Goal: Task Accomplishment & Management: Manage account settings

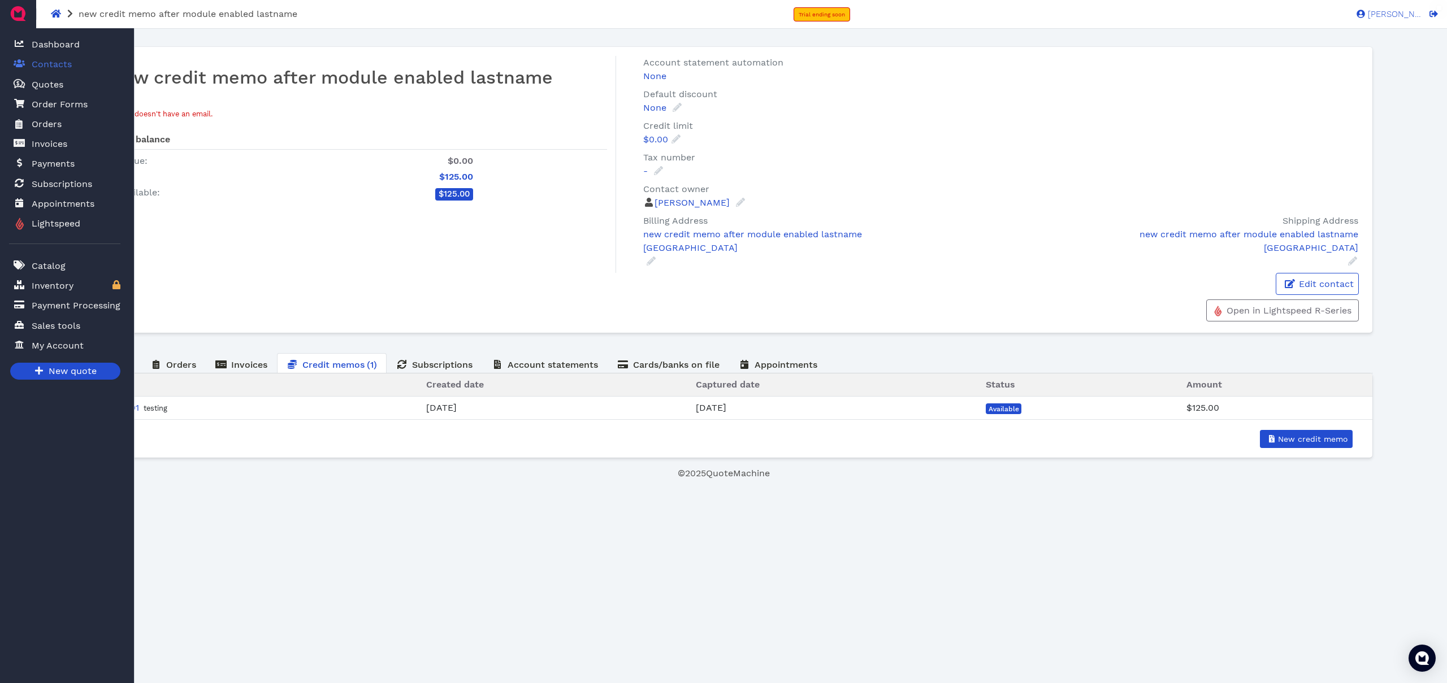
click at [48, 64] on span "Contacts" at bounding box center [52, 65] width 40 height 14
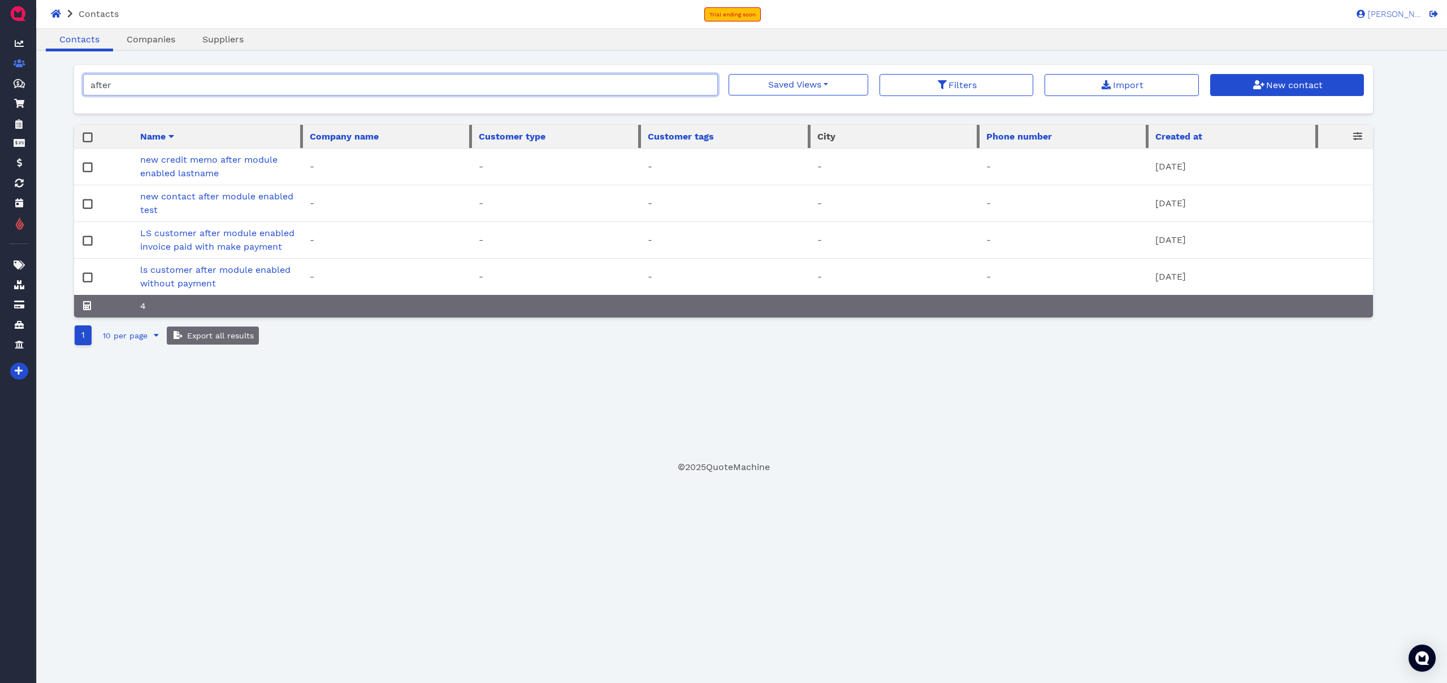
click at [706, 84] on input "after" at bounding box center [400, 84] width 635 height 21
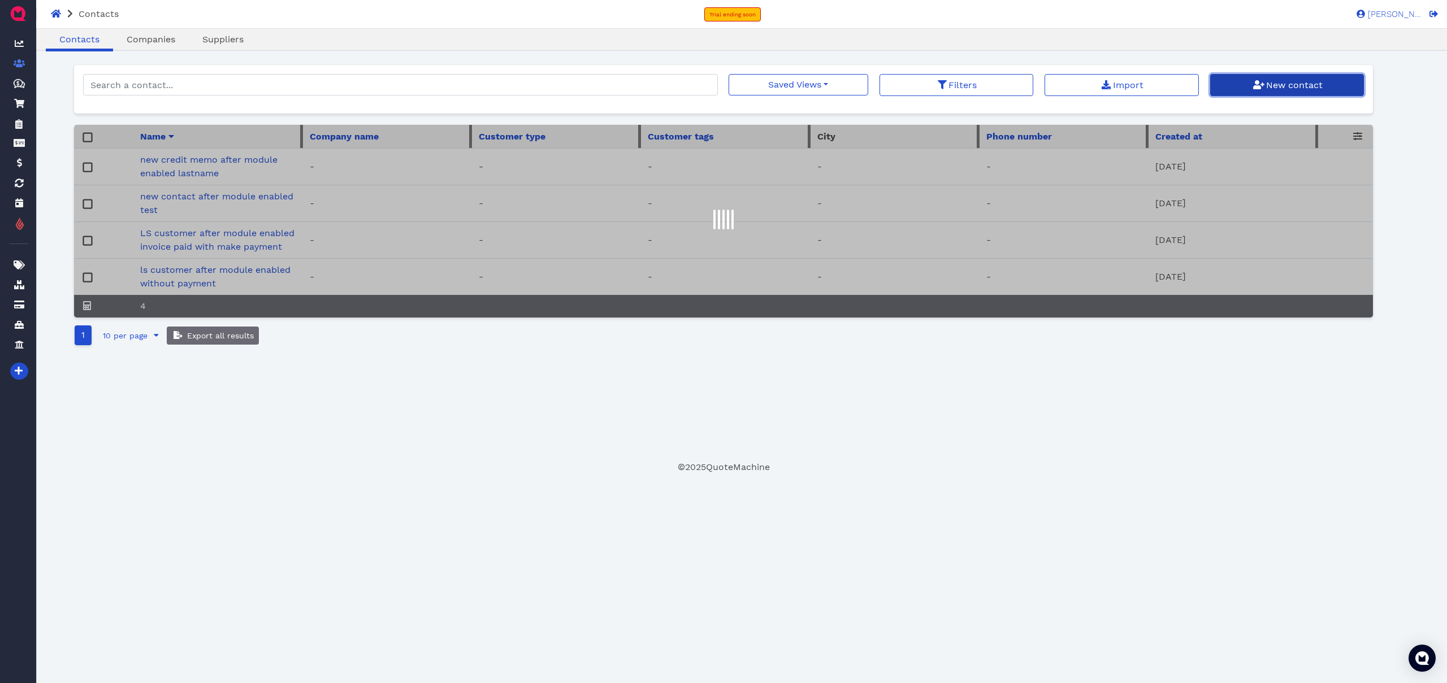
click at [1307, 85] on span "New contact" at bounding box center [1293, 85] width 58 height 11
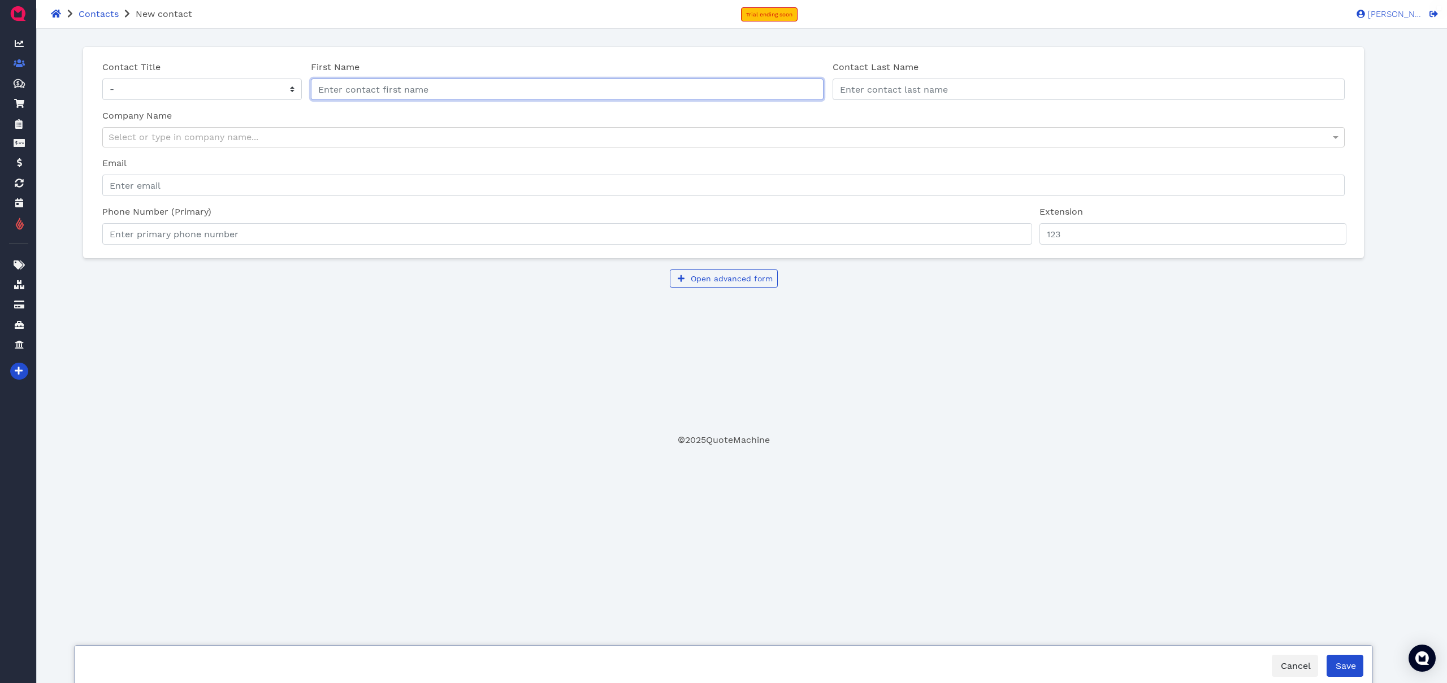
click at [423, 90] on input "First Name" at bounding box center [567, 89] width 513 height 21
type input "online payment invoice proposal"
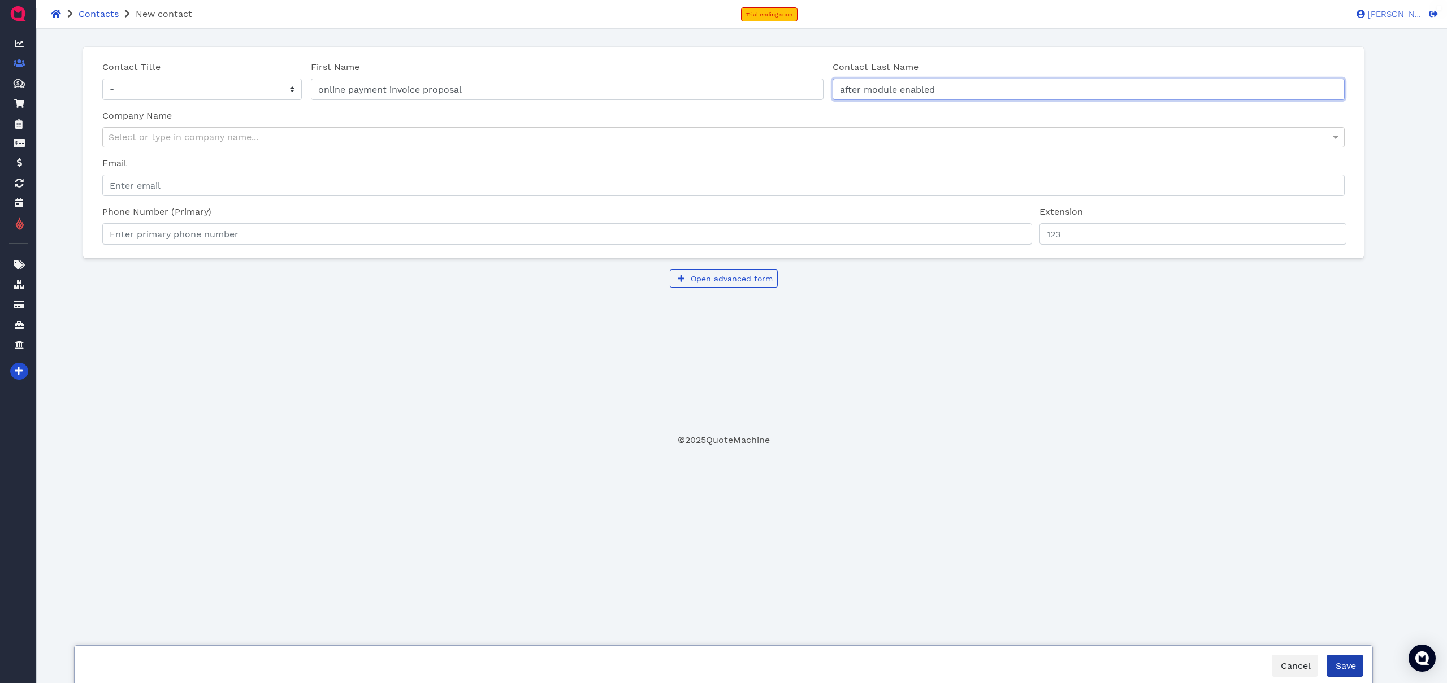
type input "after module enabled"
click at [1341, 673] on button "Save" at bounding box center [1345, 666] width 37 height 22
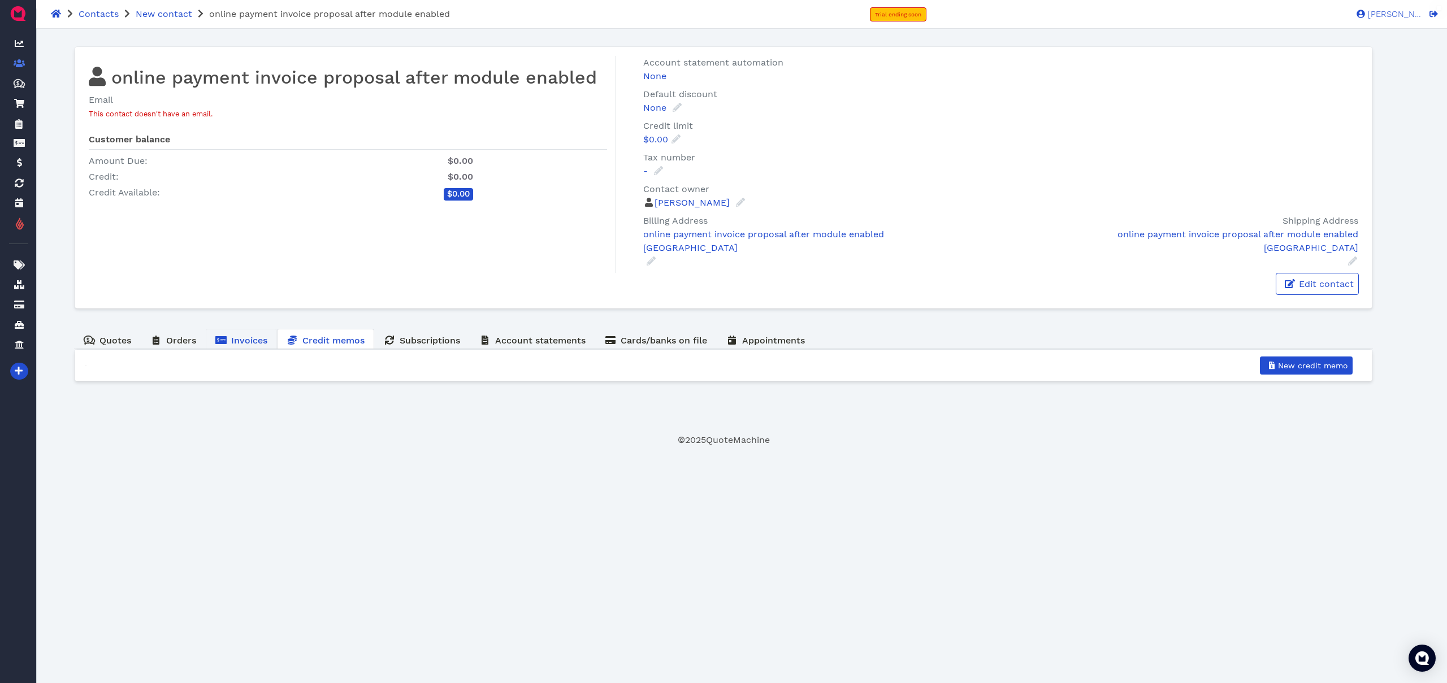
click at [272, 341] on link "Invoices" at bounding box center [241, 340] width 71 height 22
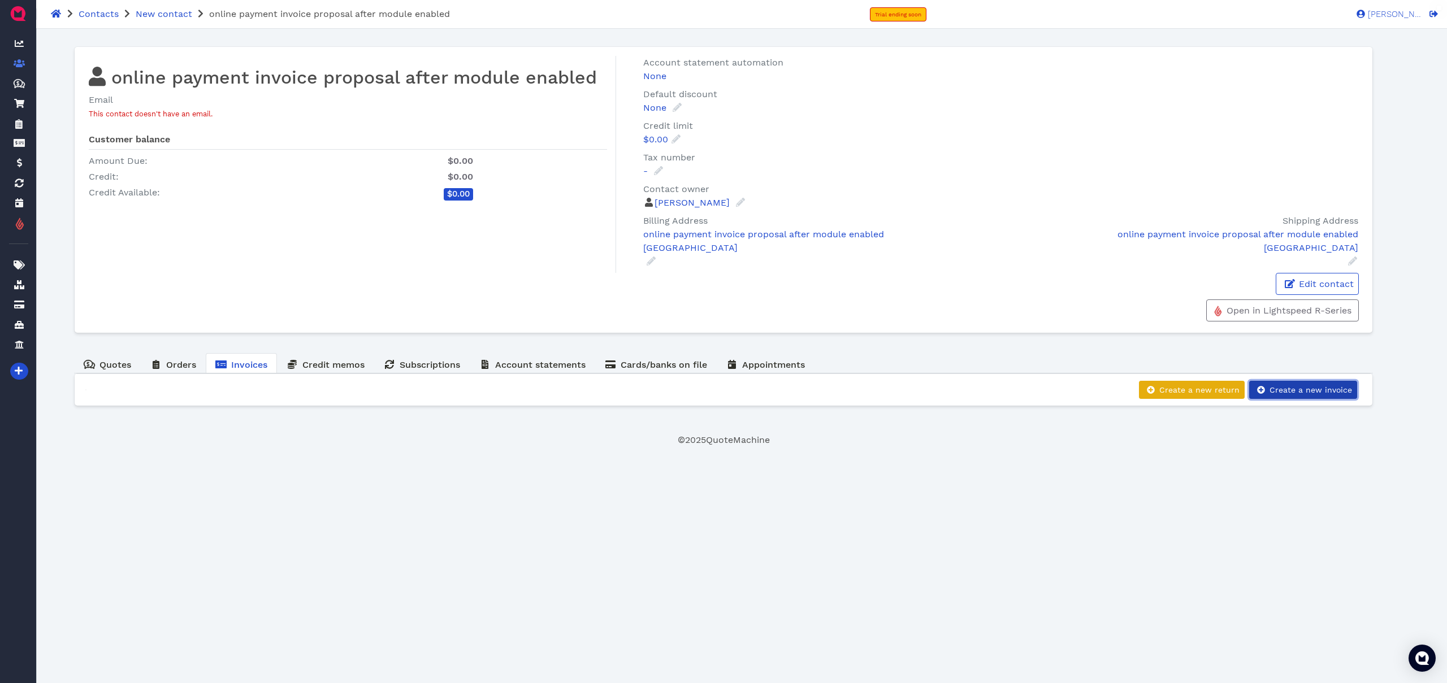
click at [1299, 398] on button "Create a new invoice" at bounding box center [1303, 390] width 108 height 18
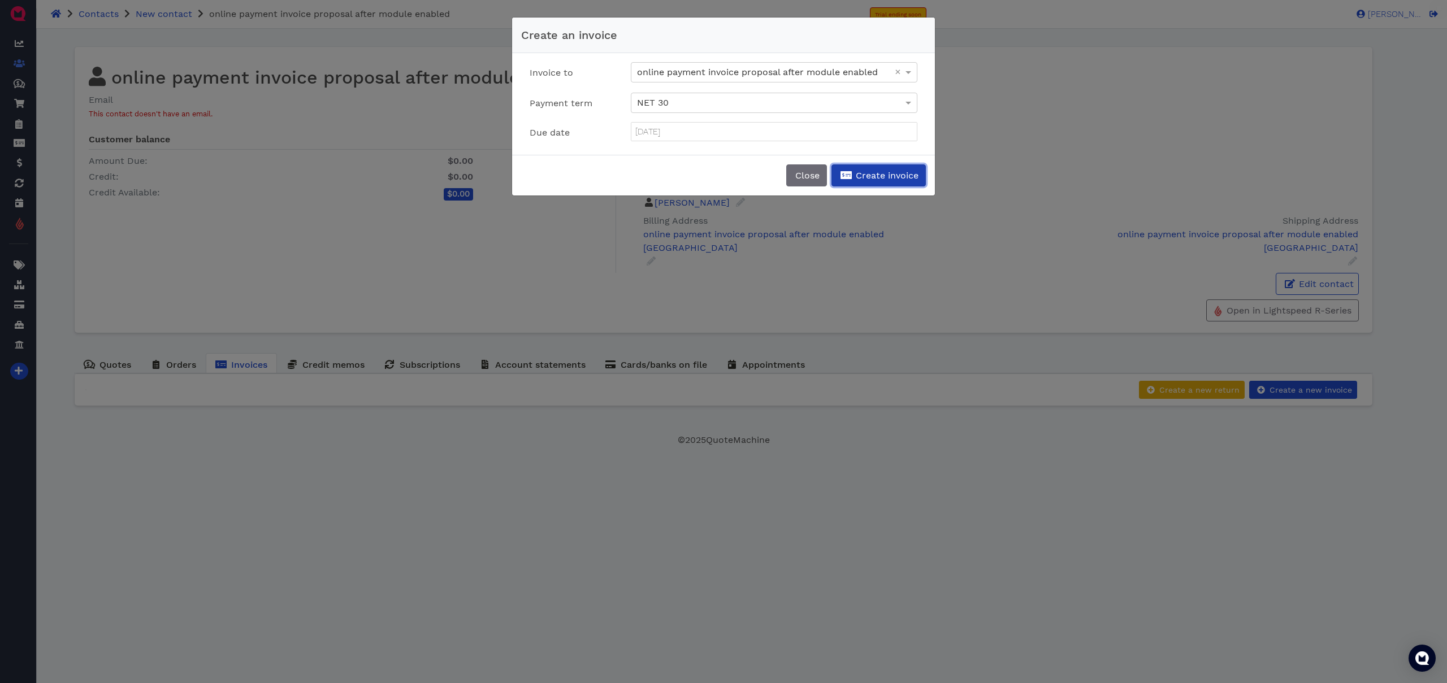
click at [897, 170] on button "Create invoice" at bounding box center [878, 175] width 94 height 22
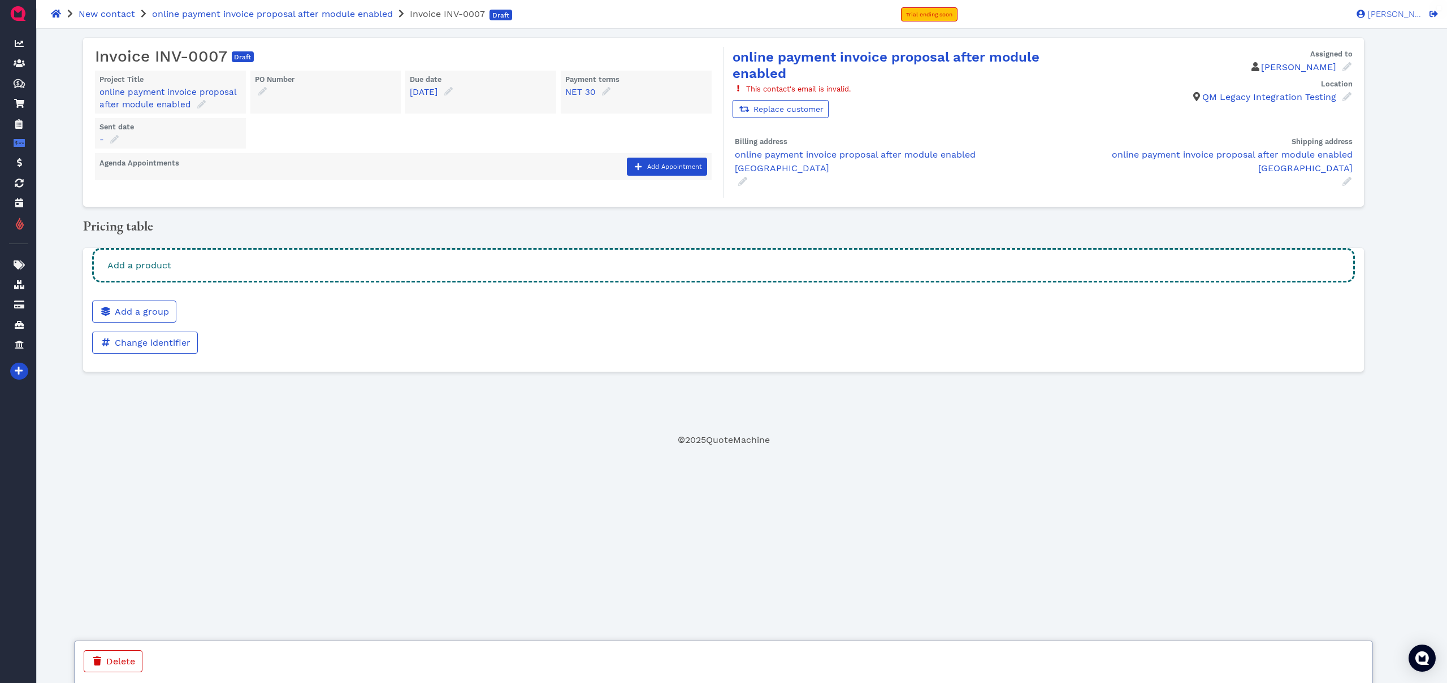
click at [739, 248] on div "Add a product" at bounding box center [723, 265] width 1263 height 34
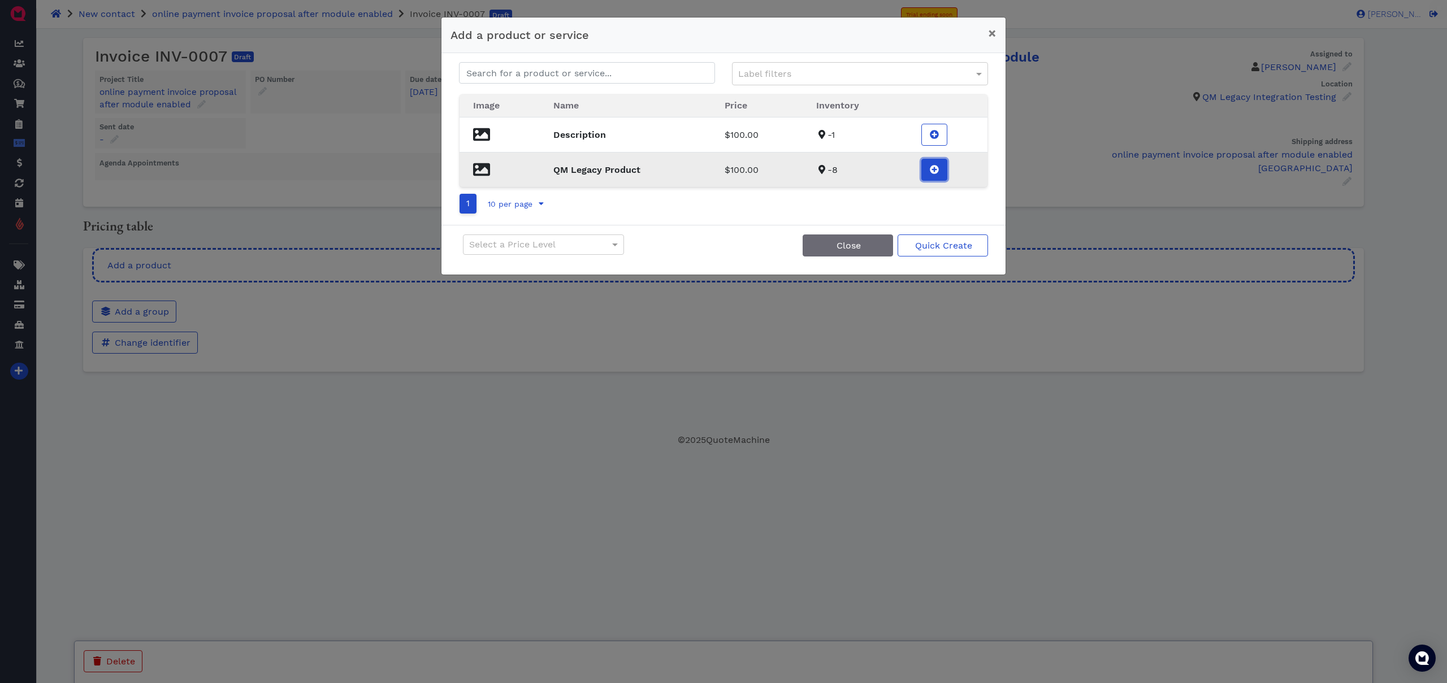
click at [926, 171] on button at bounding box center [934, 170] width 26 height 22
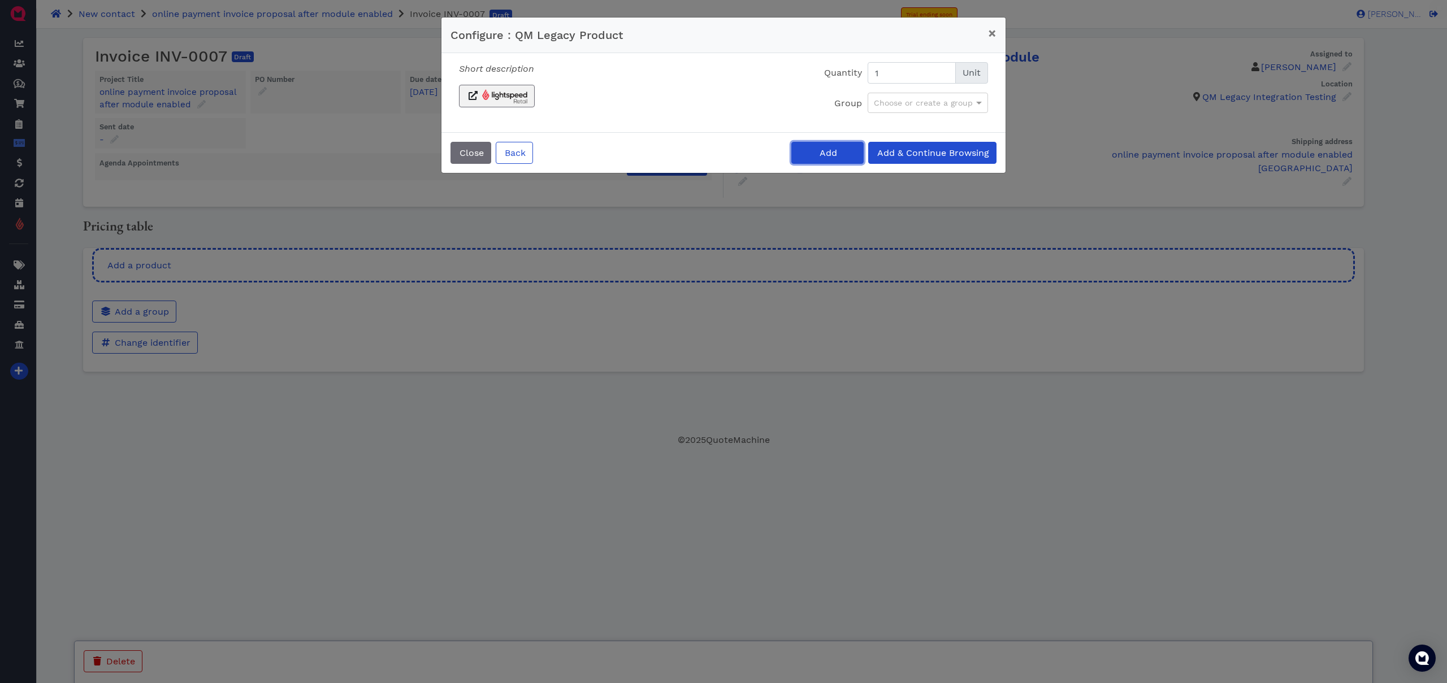
click at [829, 151] on span "Add" at bounding box center [827, 153] width 19 height 11
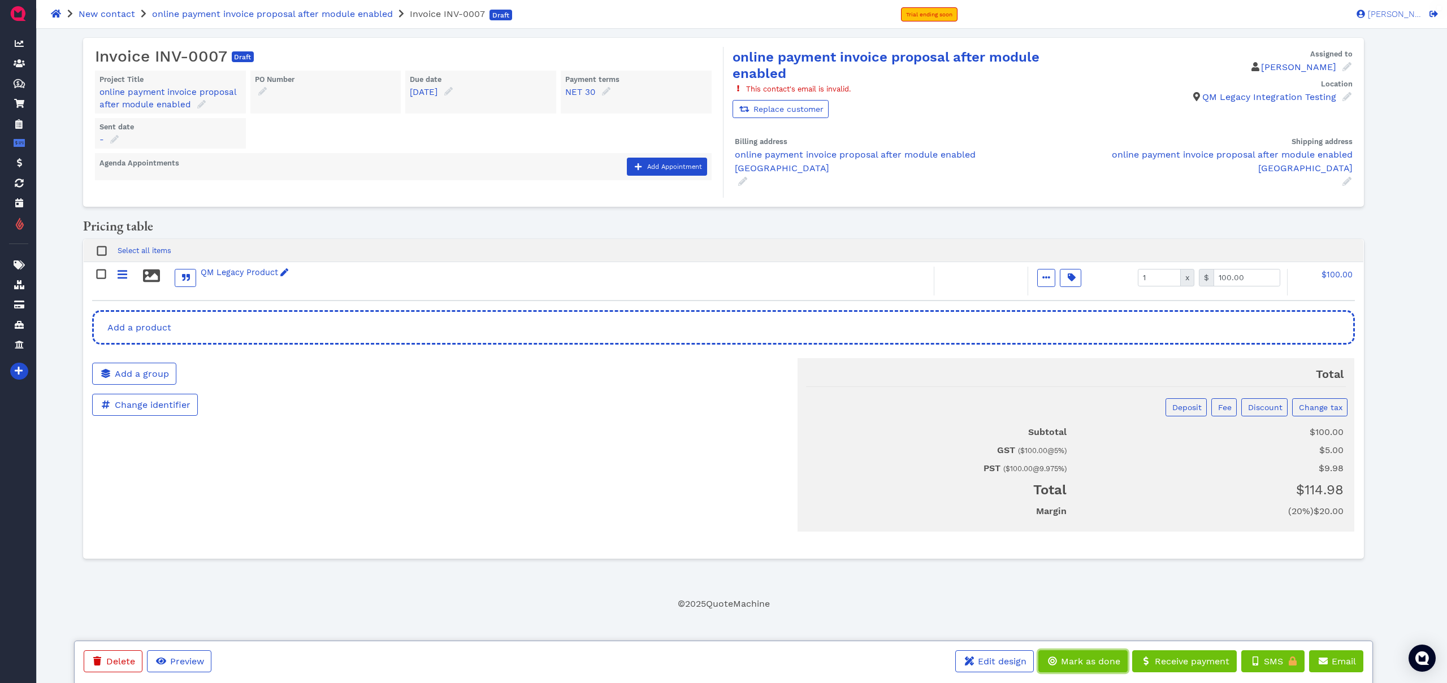
click at [1096, 657] on span "Mark as done" at bounding box center [1089, 661] width 61 height 11
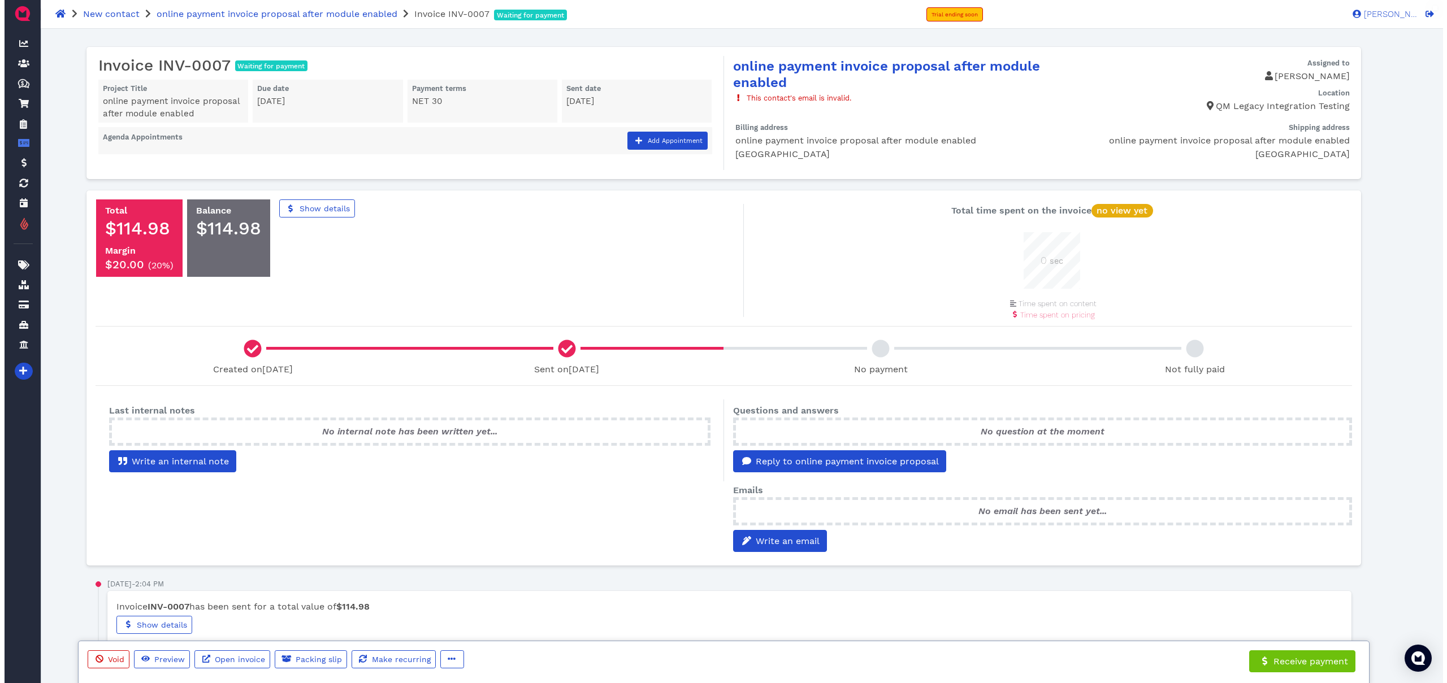
scroll to position [57, 57]
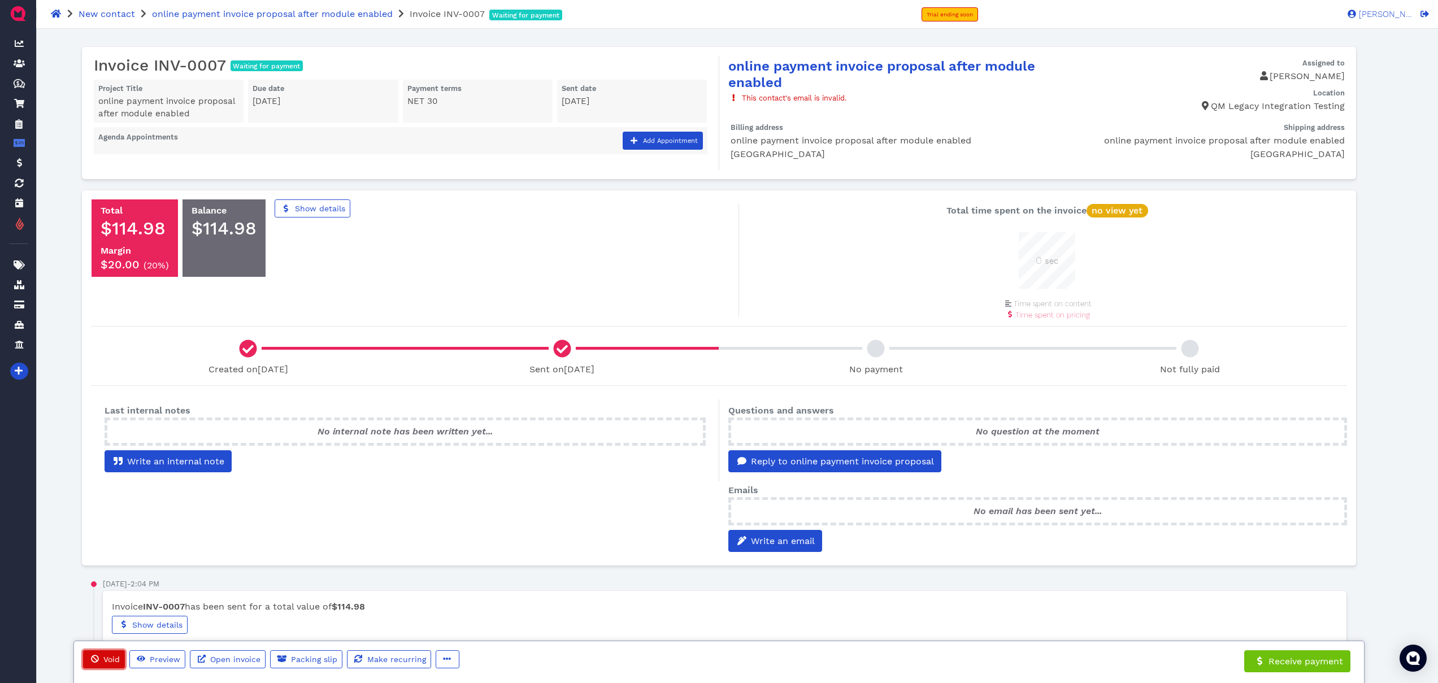
click at [114, 658] on span "Void" at bounding box center [111, 659] width 18 height 9
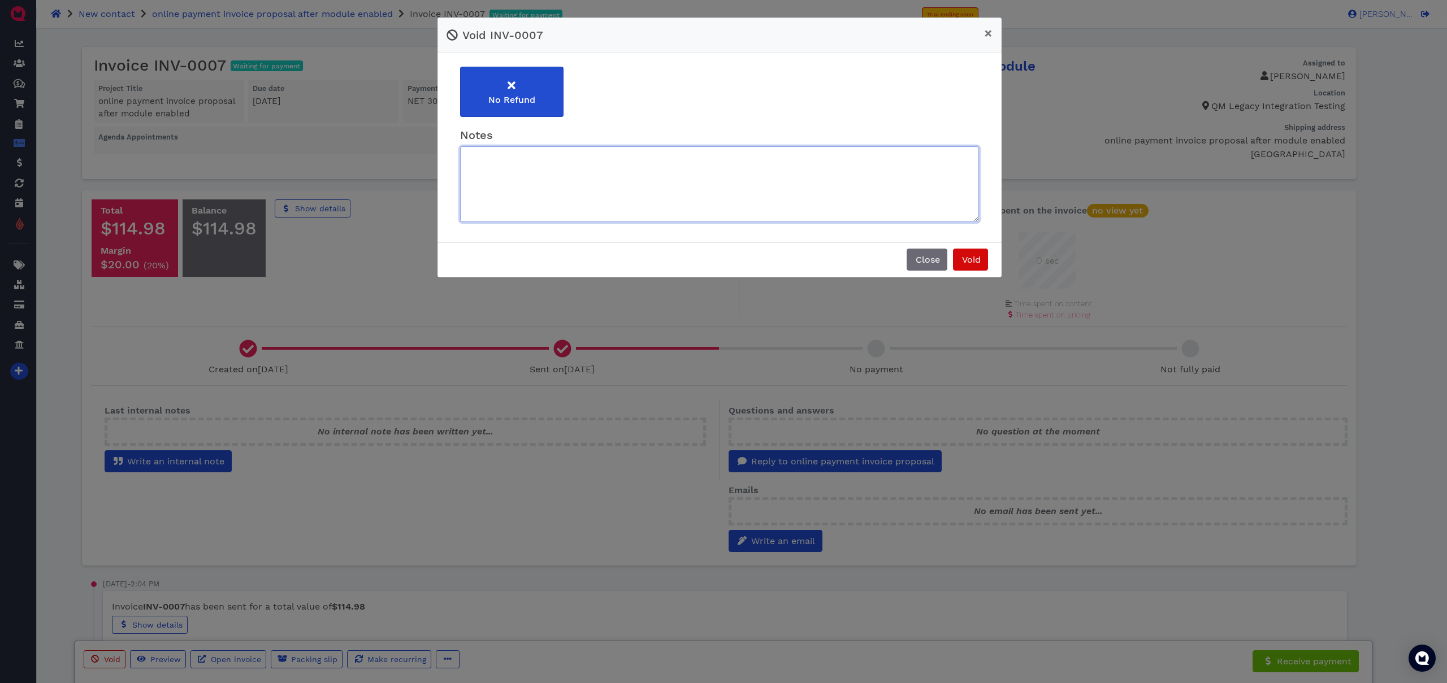
click at [761, 200] on textarea at bounding box center [719, 184] width 519 height 76
type textarea "testing void after payment is made"
click at [984, 267] on button "Void" at bounding box center [970, 260] width 35 height 22
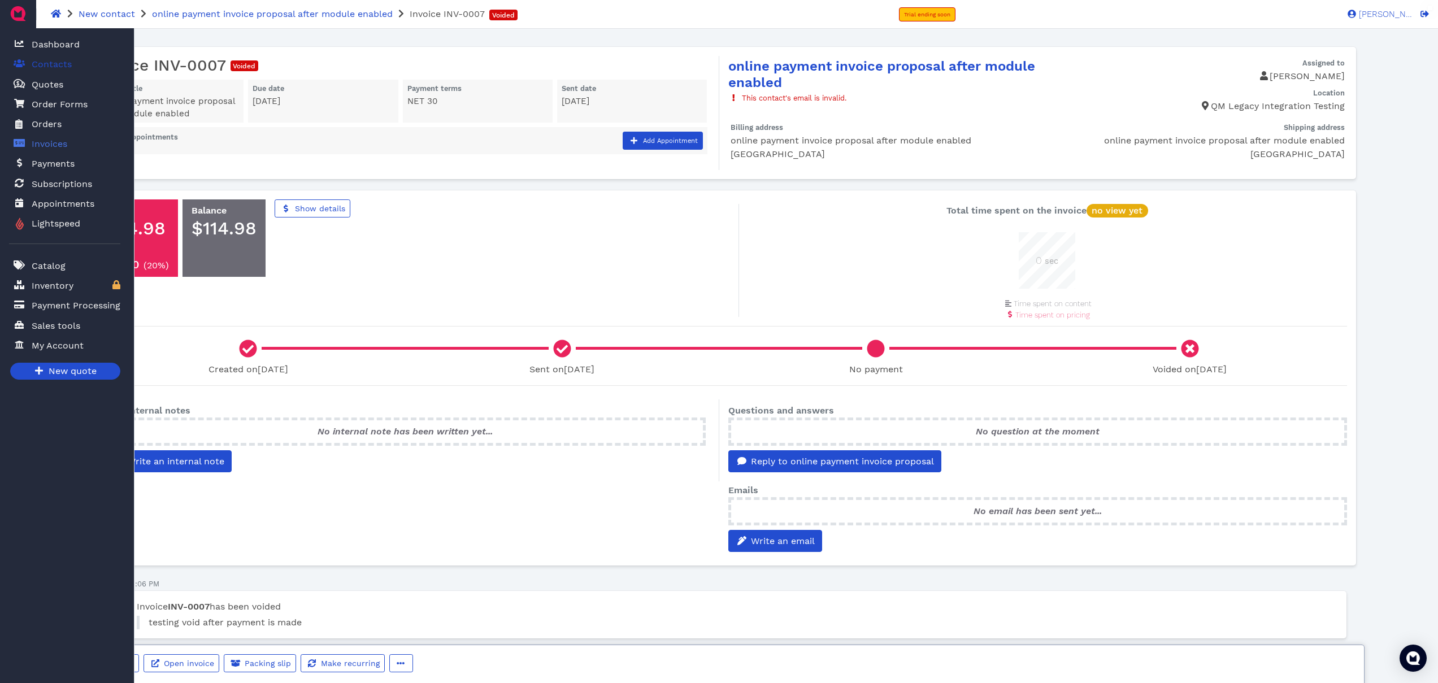
click at [45, 66] on span "Contacts" at bounding box center [52, 65] width 40 height 14
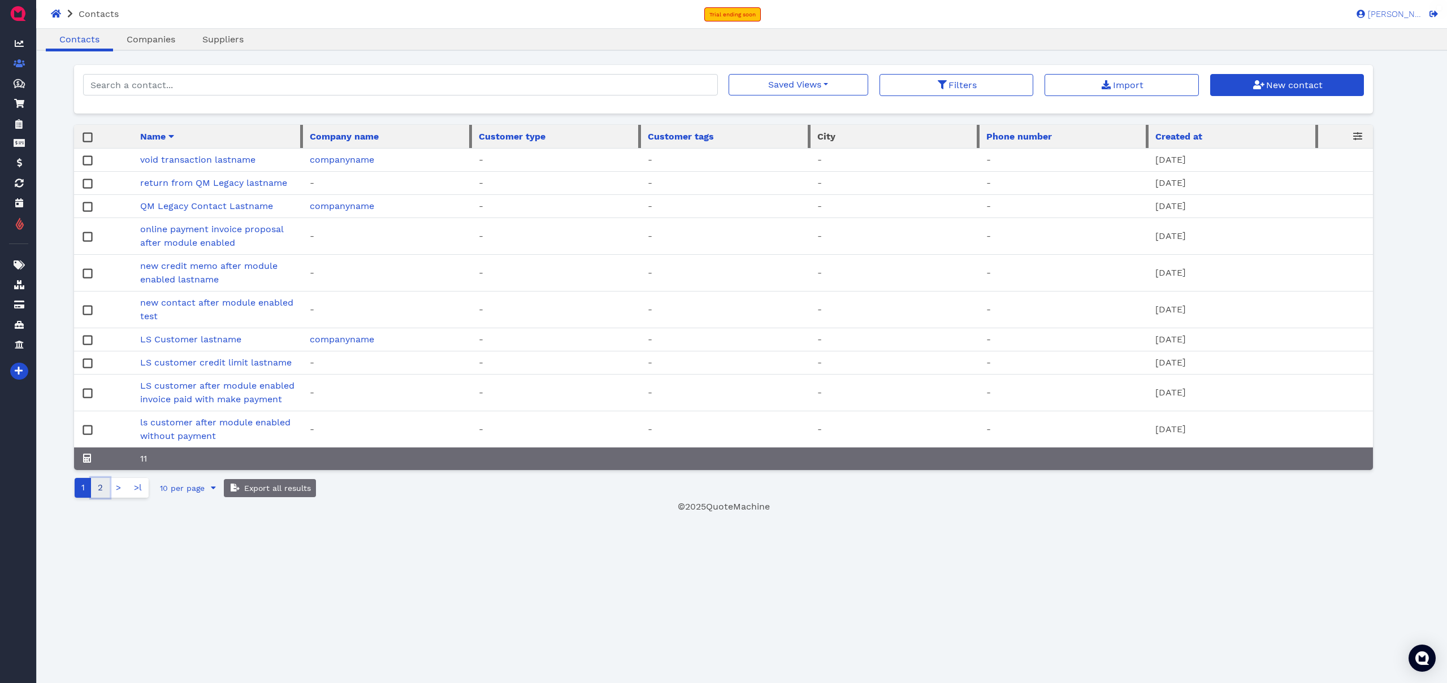
click at [105, 496] on link "2" at bounding box center [100, 488] width 19 height 20
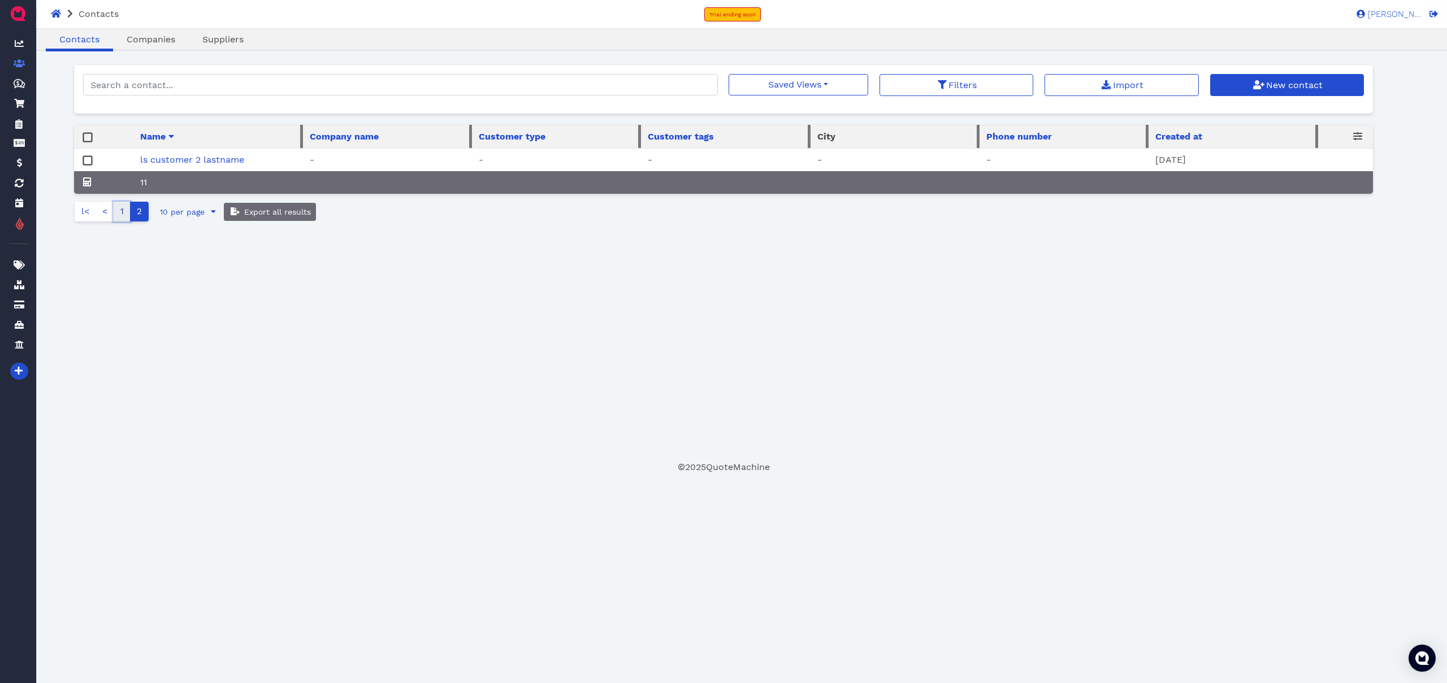
click at [120, 220] on link "1" at bounding box center [122, 212] width 17 height 20
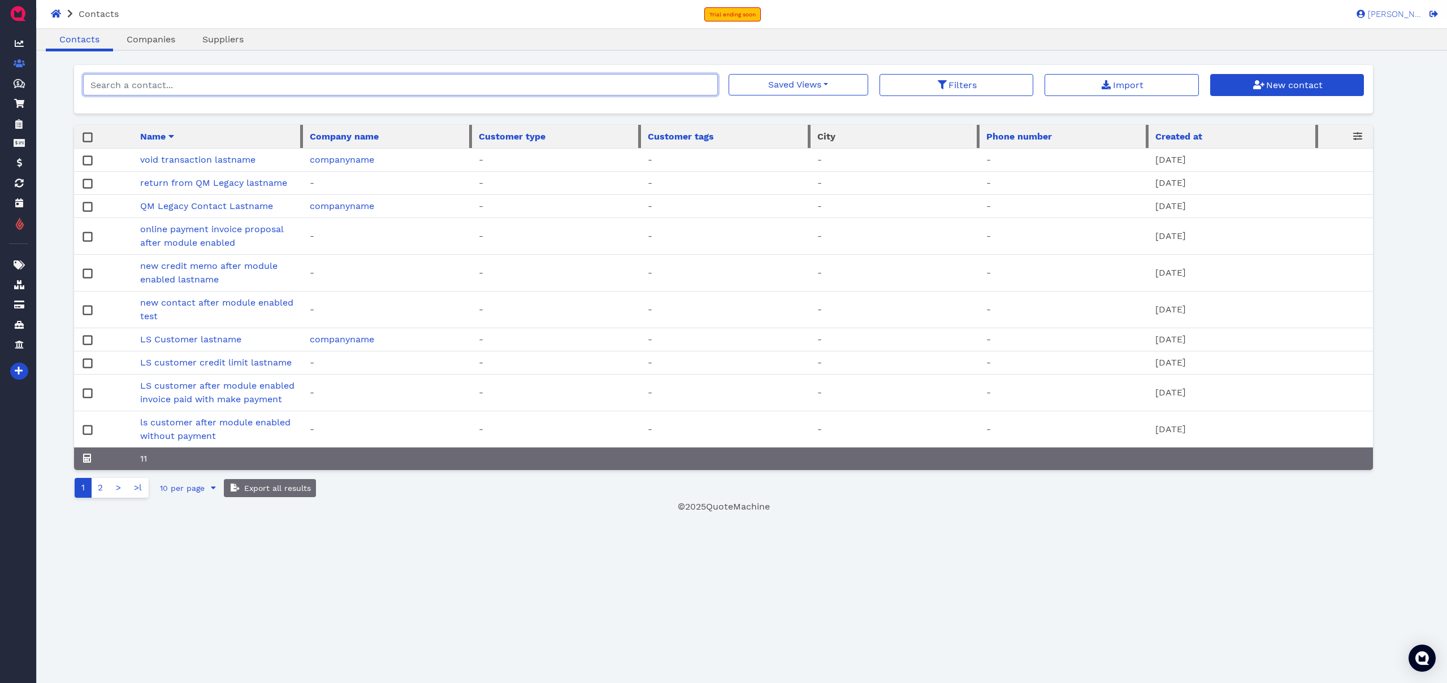
click at [256, 87] on input "search" at bounding box center [400, 84] width 635 height 21
type input "dep"
click at [394, 514] on html "Contacts Trial ending soon Sukhpreet S. SS Sukhpreet S. Dashboard Contacts Quot…" at bounding box center [723, 257] width 1447 height 514
click at [458, 514] on html "Contacts Trial ending soon [PERSON_NAME] SS [PERSON_NAME] Dashboard Contacts Qu…" at bounding box center [723, 257] width 1447 height 514
click at [369, 514] on html "Contacts Trial ending soon Sukhpreet S. SS Sukhpreet S. Dashboard Contacts Quot…" at bounding box center [723, 257] width 1447 height 514
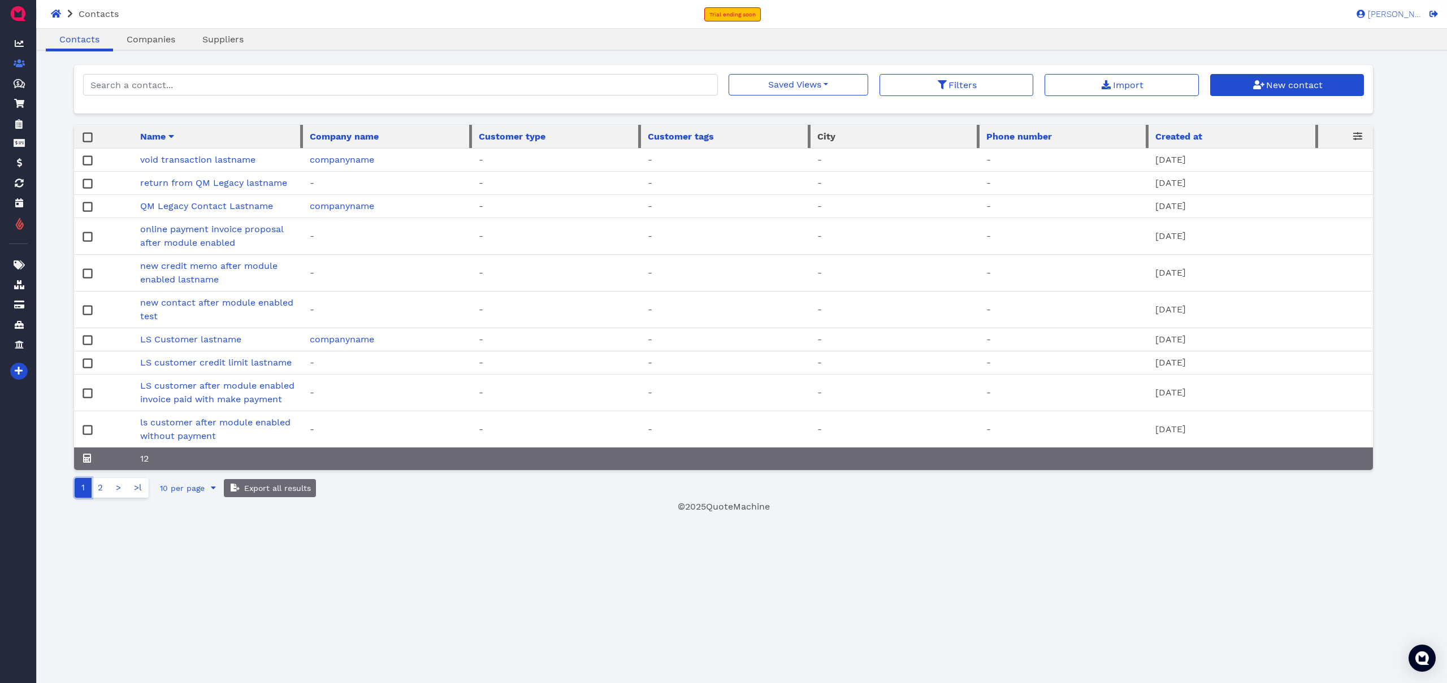
click at [88, 496] on link "1" at bounding box center [83, 488] width 17 height 20
click at [99, 497] on link "2" at bounding box center [100, 488] width 19 height 20
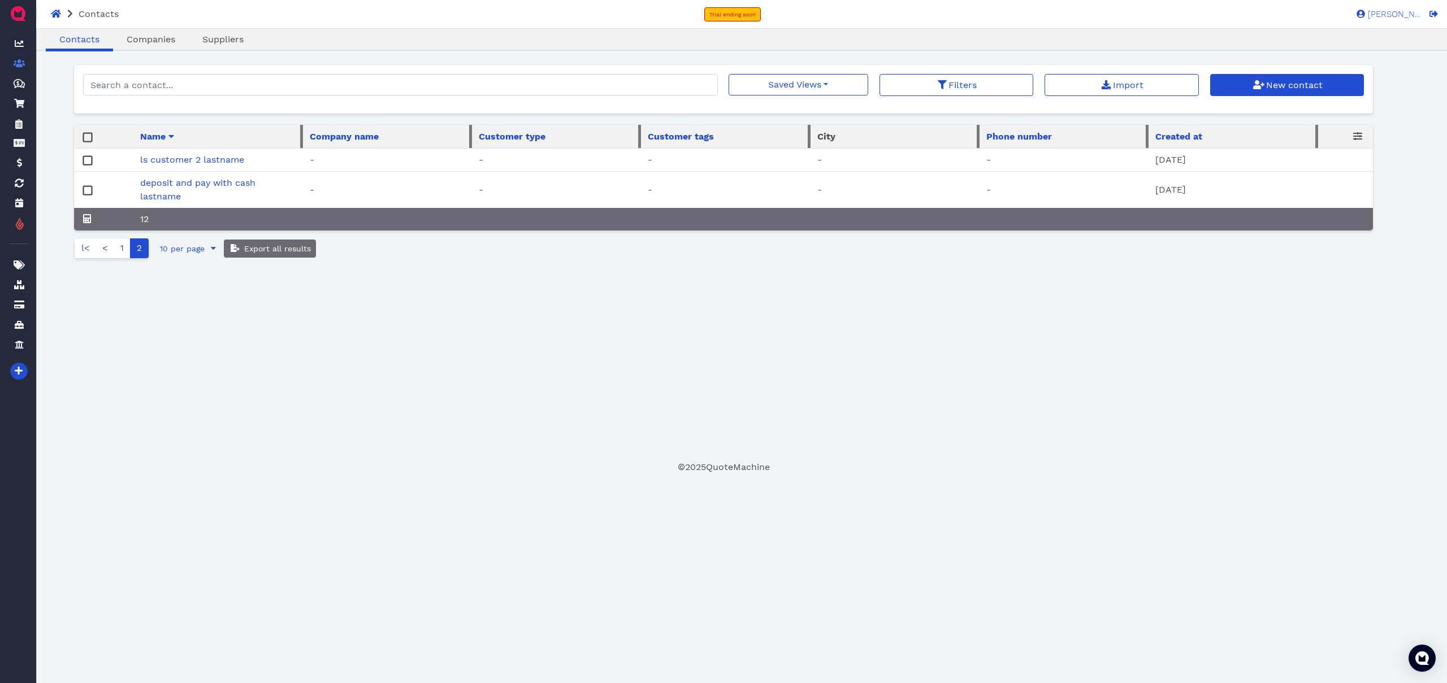
click at [202, 187] on link "deposit and pay with cash lastname" at bounding box center [197, 189] width 115 height 24
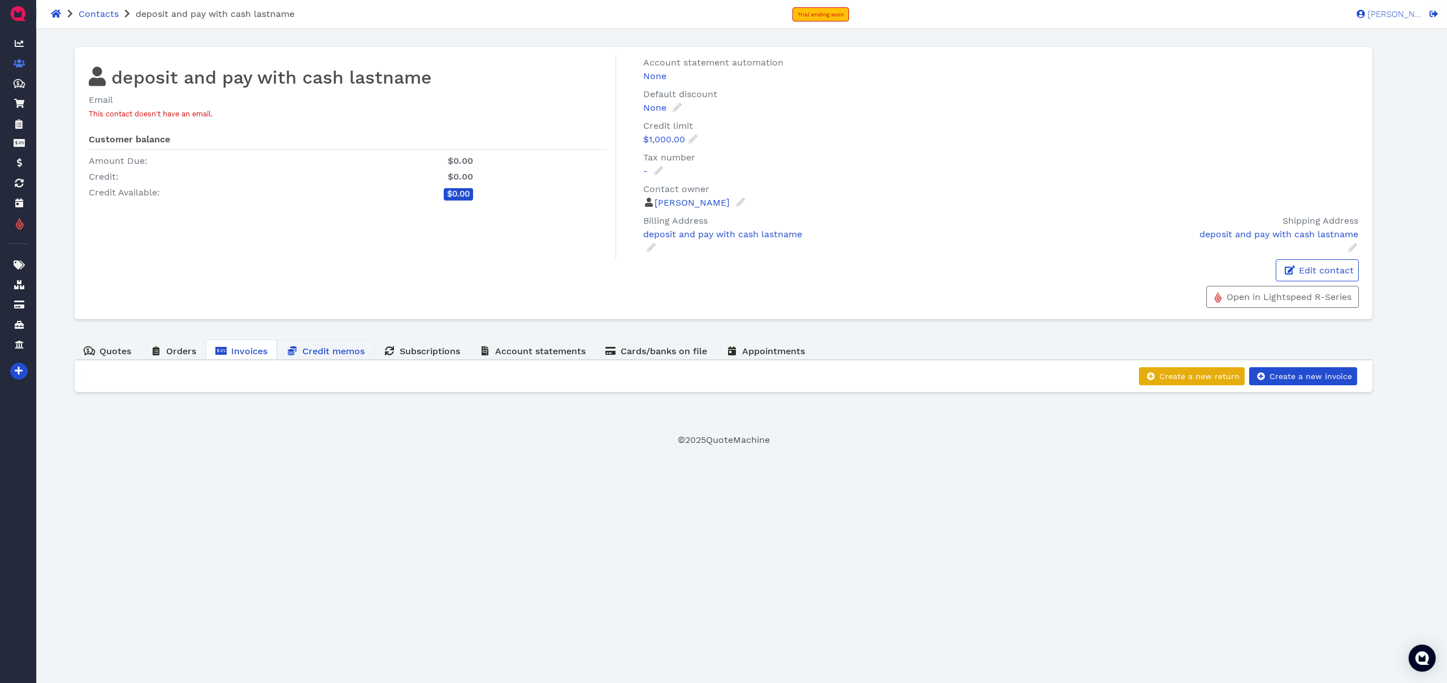
click at [310, 358] on link "Credit memos" at bounding box center [325, 351] width 97 height 22
click at [241, 350] on span "Invoices" at bounding box center [249, 351] width 36 height 11
click at [311, 358] on link "Credit memos" at bounding box center [325, 351] width 97 height 22
click at [258, 358] on link "Invoices" at bounding box center [241, 351] width 71 height 22
click at [314, 358] on link "Credit memos" at bounding box center [325, 351] width 97 height 22
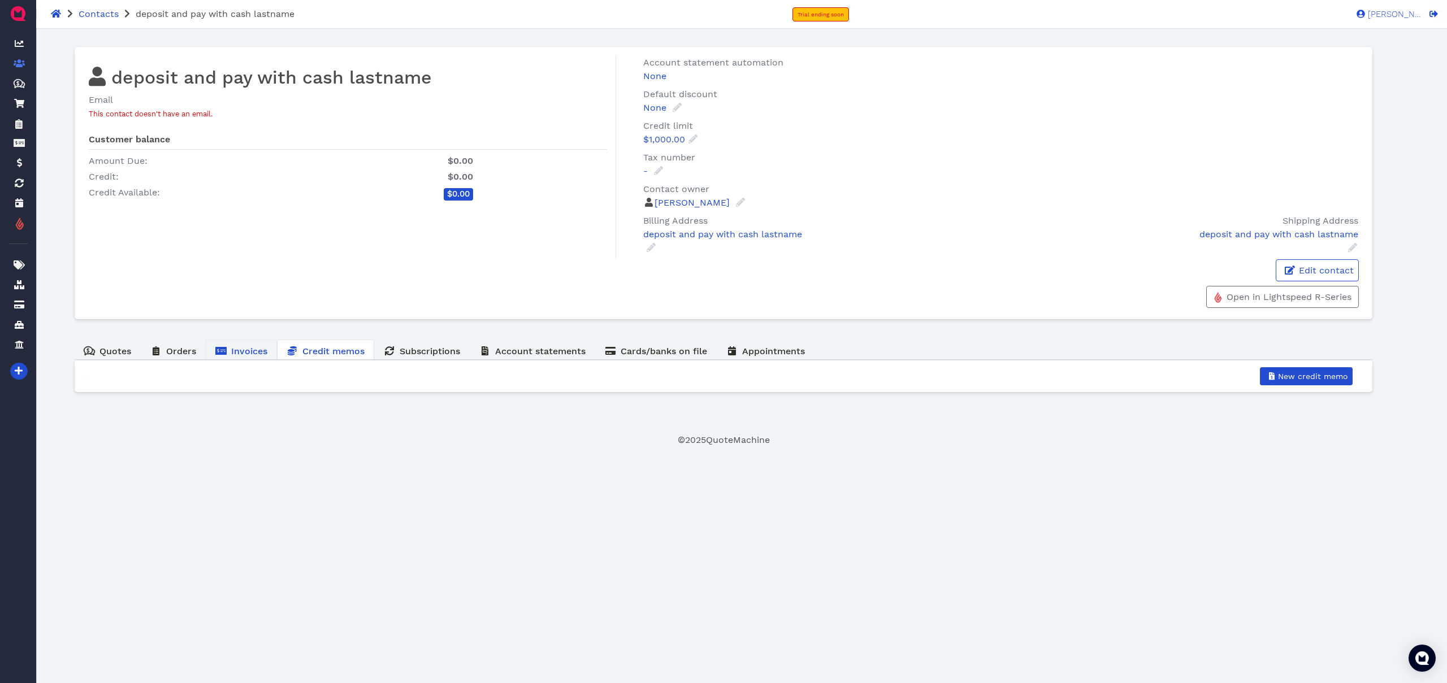
click at [256, 353] on span "Invoices" at bounding box center [249, 351] width 36 height 11
click at [313, 352] on span "Credit memos" at bounding box center [333, 351] width 62 height 11
click at [256, 356] on span "Invoices" at bounding box center [249, 351] width 36 height 11
click at [294, 352] on icon at bounding box center [292, 350] width 9 height 9
click at [610, 443] on footer "© 2025 QuoteMachine" at bounding box center [723, 441] width 1299 height 14
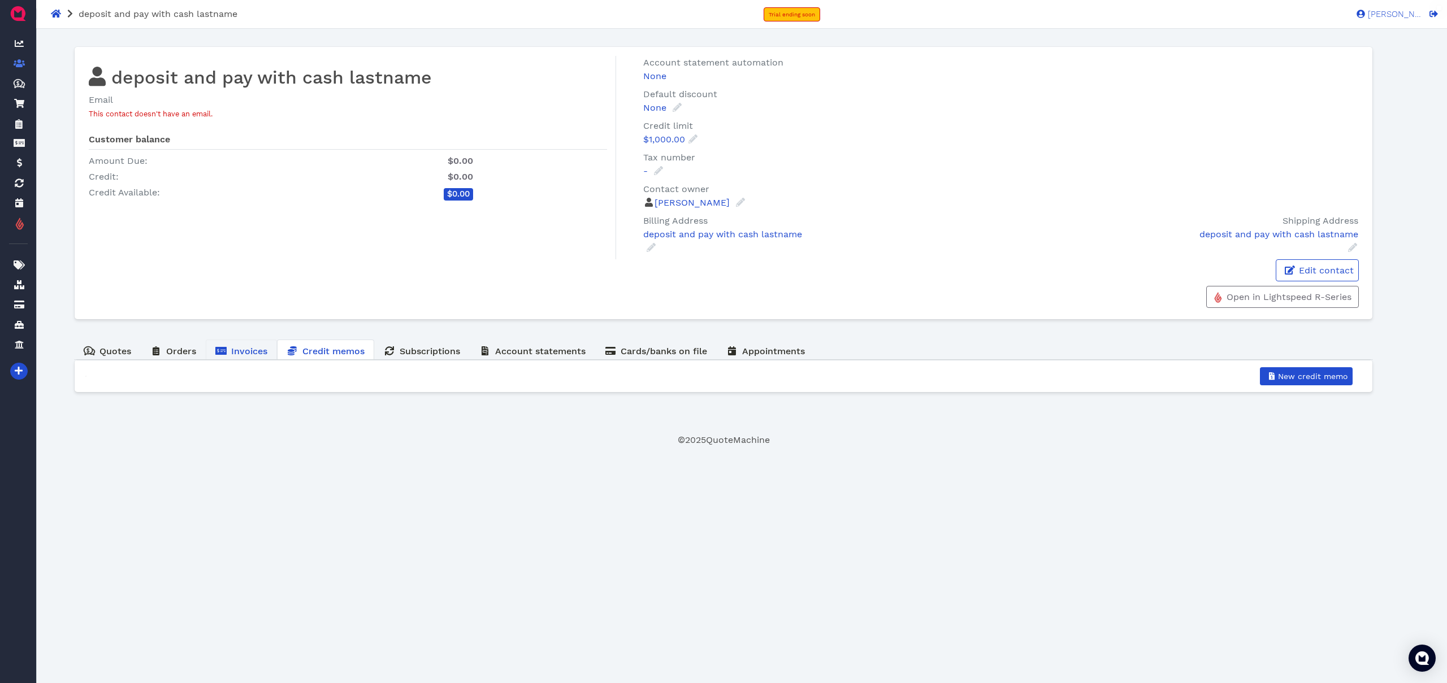
click at [265, 356] on span "Invoices" at bounding box center [249, 351] width 36 height 11
click at [325, 354] on span "Credit memos" at bounding box center [333, 351] width 62 height 11
click at [994, 447] on html "deposit and pay with cash lastname Trial ending soon [PERSON_NAME] SS [PERSON_N…" at bounding box center [723, 223] width 1447 height 447
click at [436, 447] on html "deposit and pay with cash lastname Trial ending soon [PERSON_NAME] SS [PERSON_N…" at bounding box center [723, 223] width 1447 height 447
click at [588, 447] on html "deposit and pay with cash lastname Trial ending soon Sukhpreet S. SS Sukhpreet …" at bounding box center [723, 223] width 1447 height 447
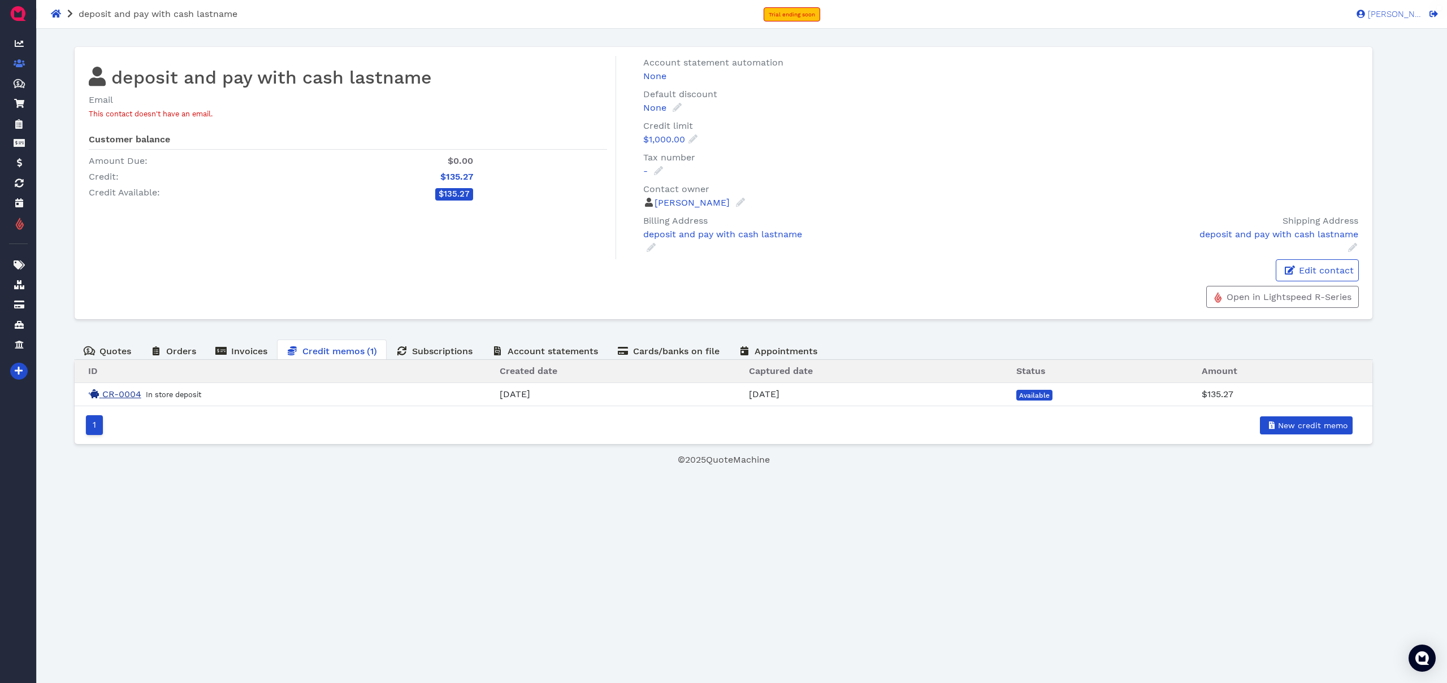
click at [133, 396] on link "CR-0004" at bounding box center [114, 394] width 53 height 11
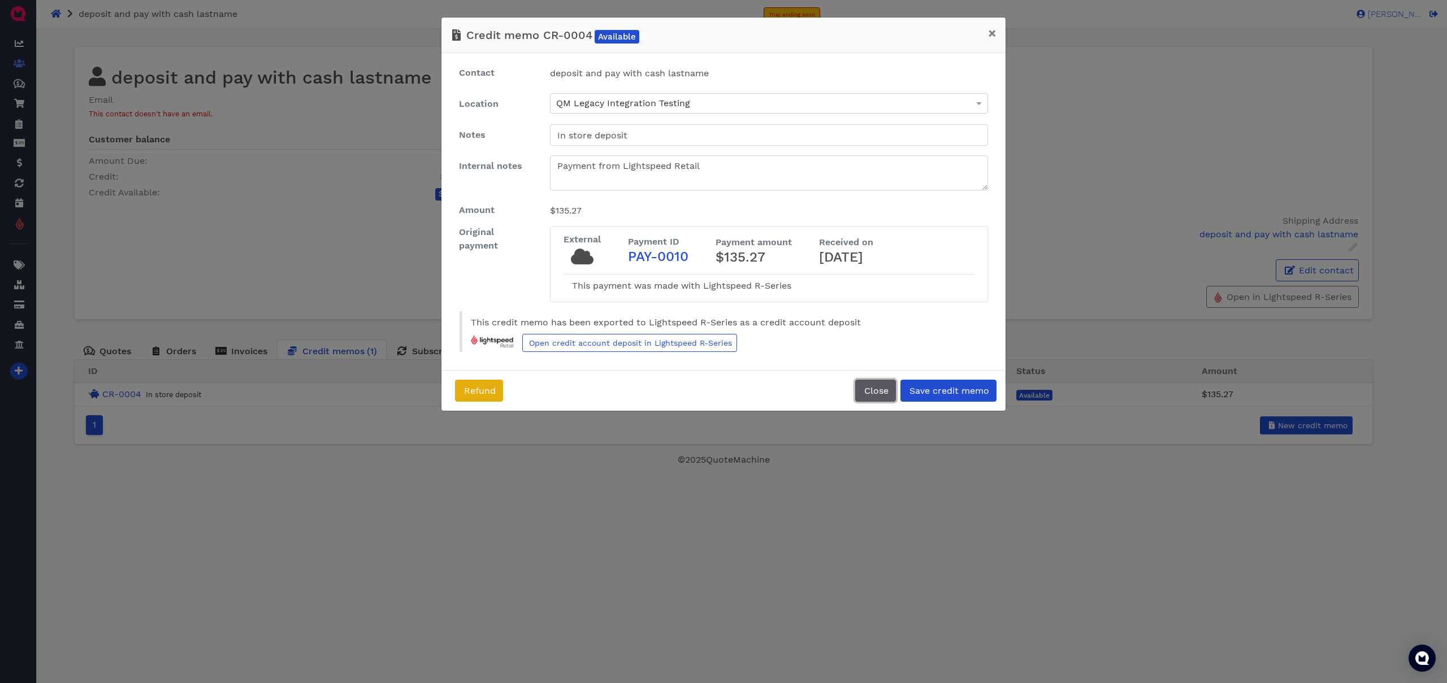
click at [882, 396] on span "Close" at bounding box center [876, 390] width 26 height 11
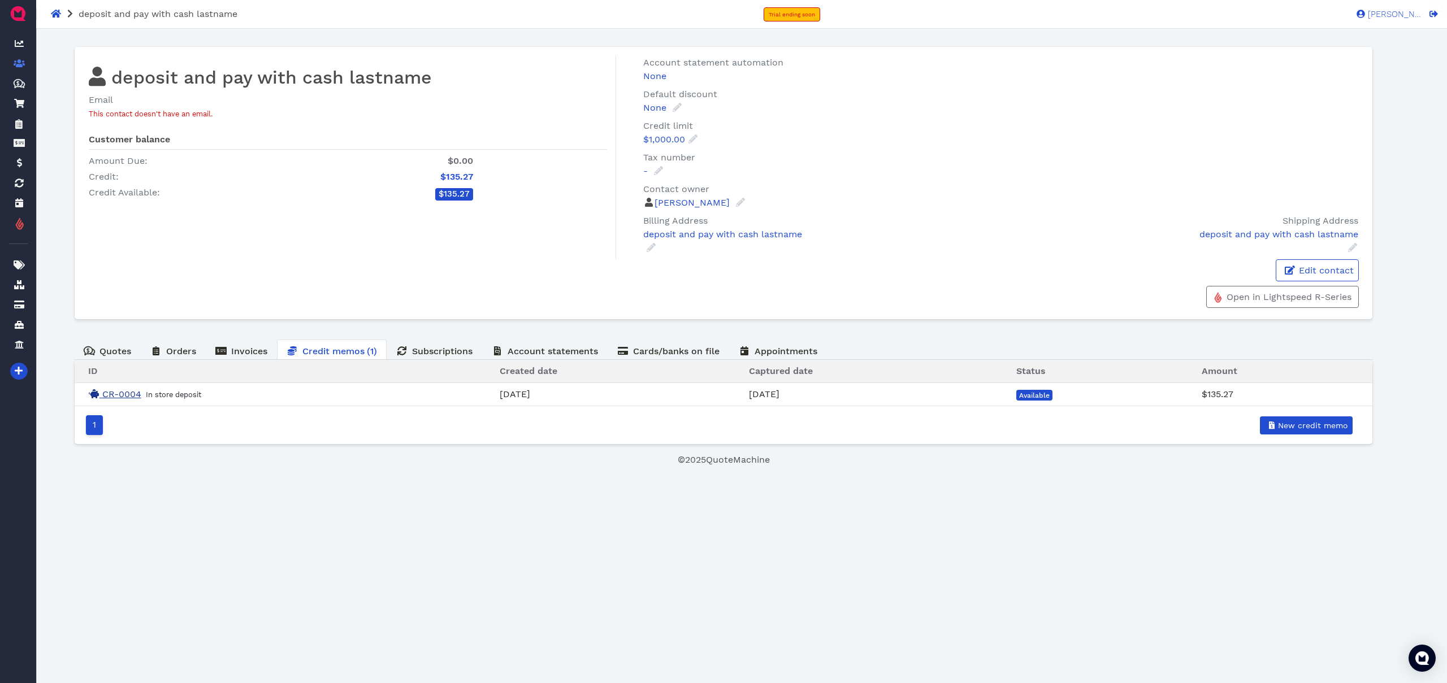
click at [114, 397] on link "CR-0004" at bounding box center [114, 394] width 53 height 11
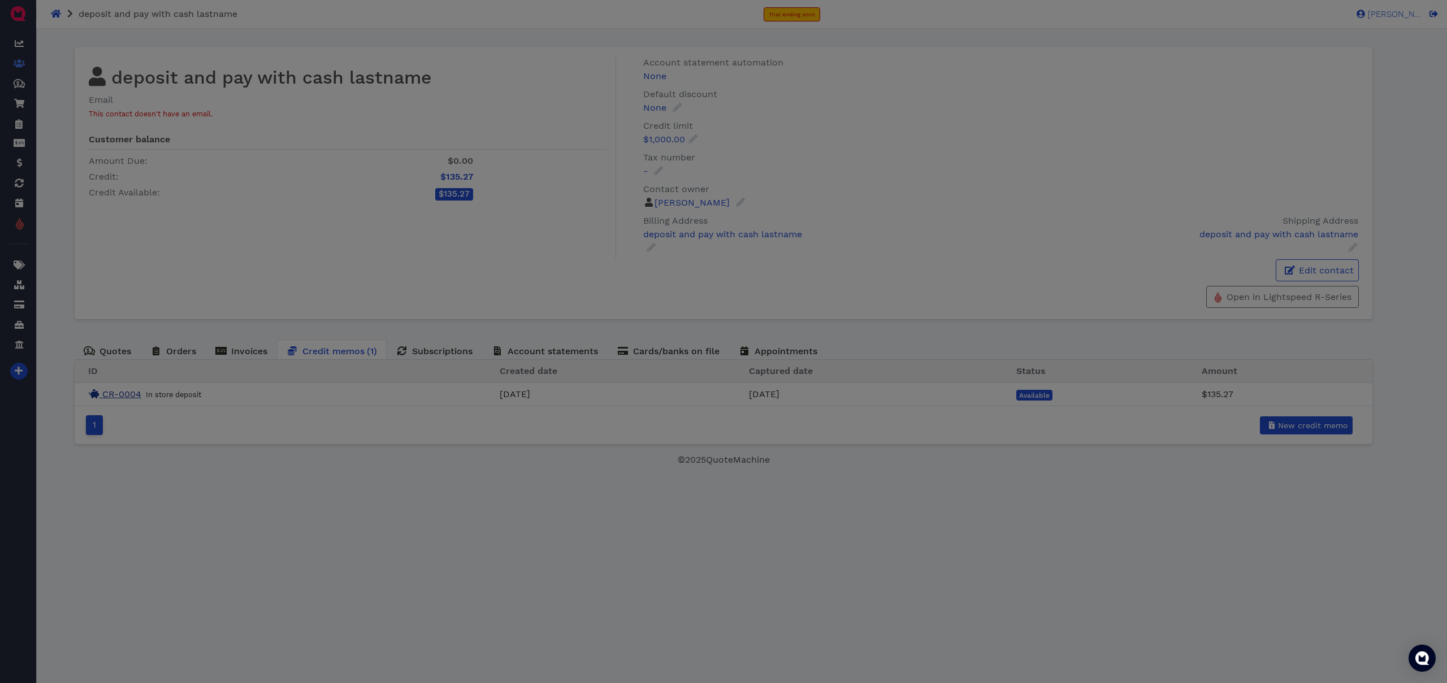
type input "In store deposit"
type textarea "Payment from Lightspeed Retail"
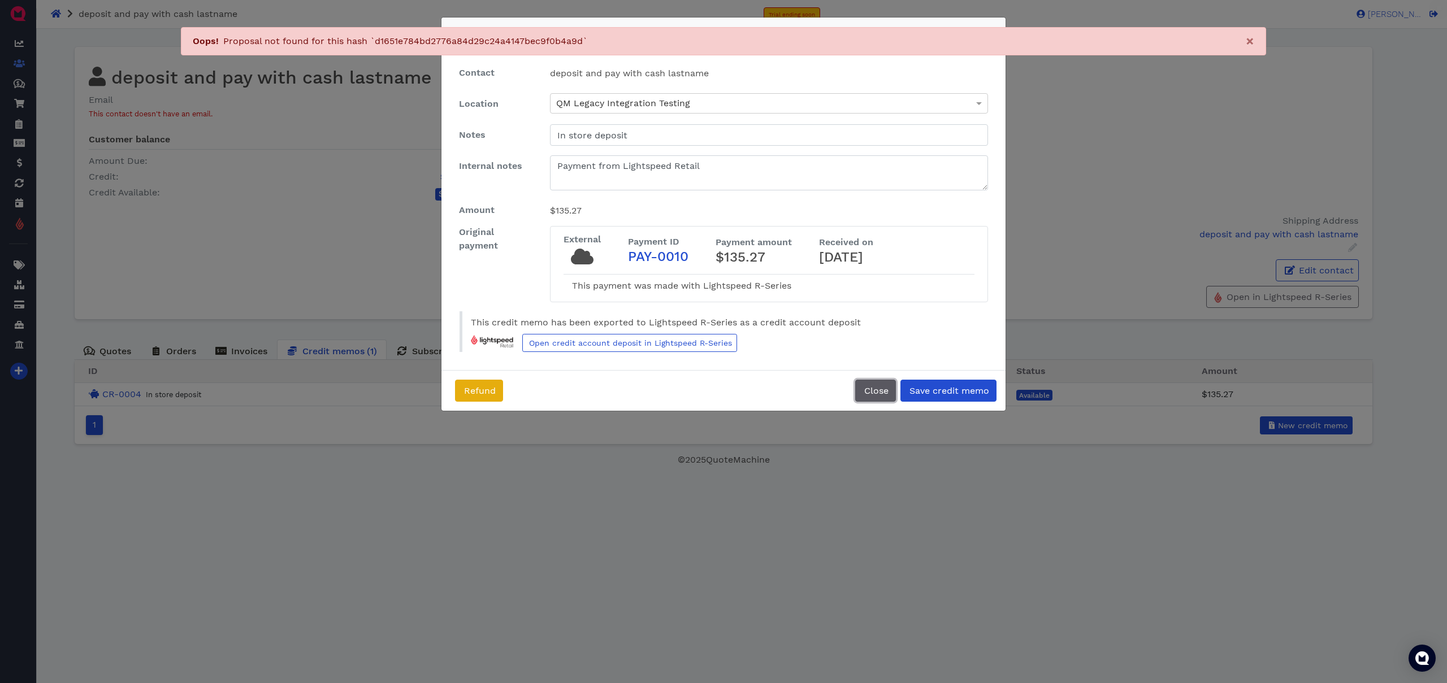
click at [869, 402] on button "Close" at bounding box center [875, 391] width 41 height 22
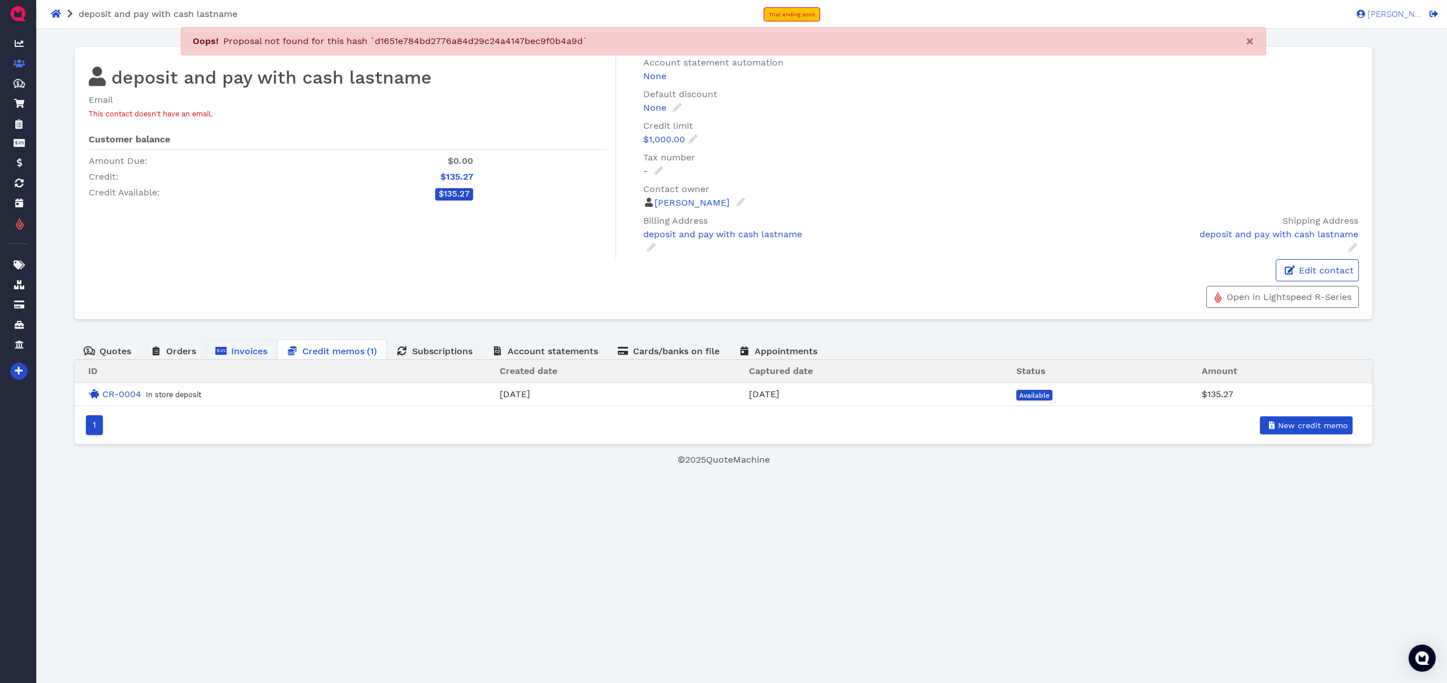
click at [263, 354] on span "Invoices" at bounding box center [249, 351] width 36 height 11
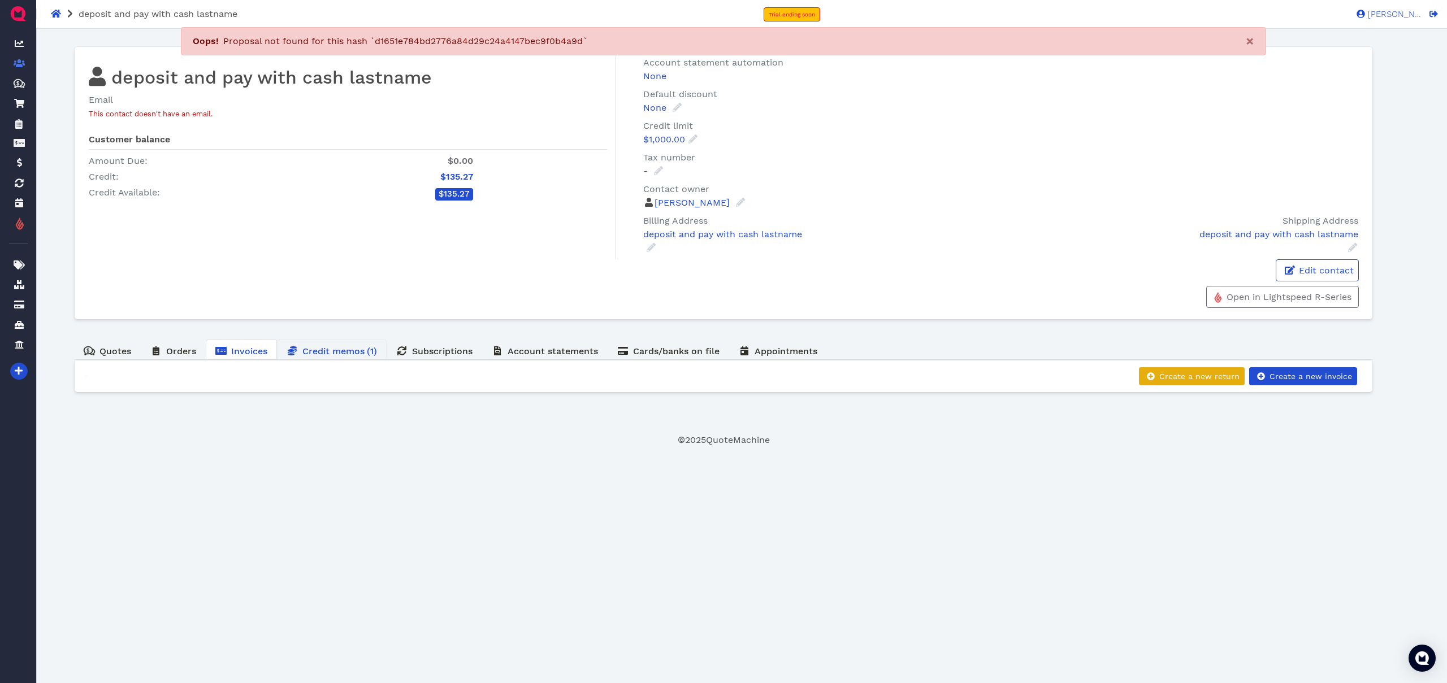
click at [324, 354] on span "Credit memos" at bounding box center [333, 351] width 62 height 11
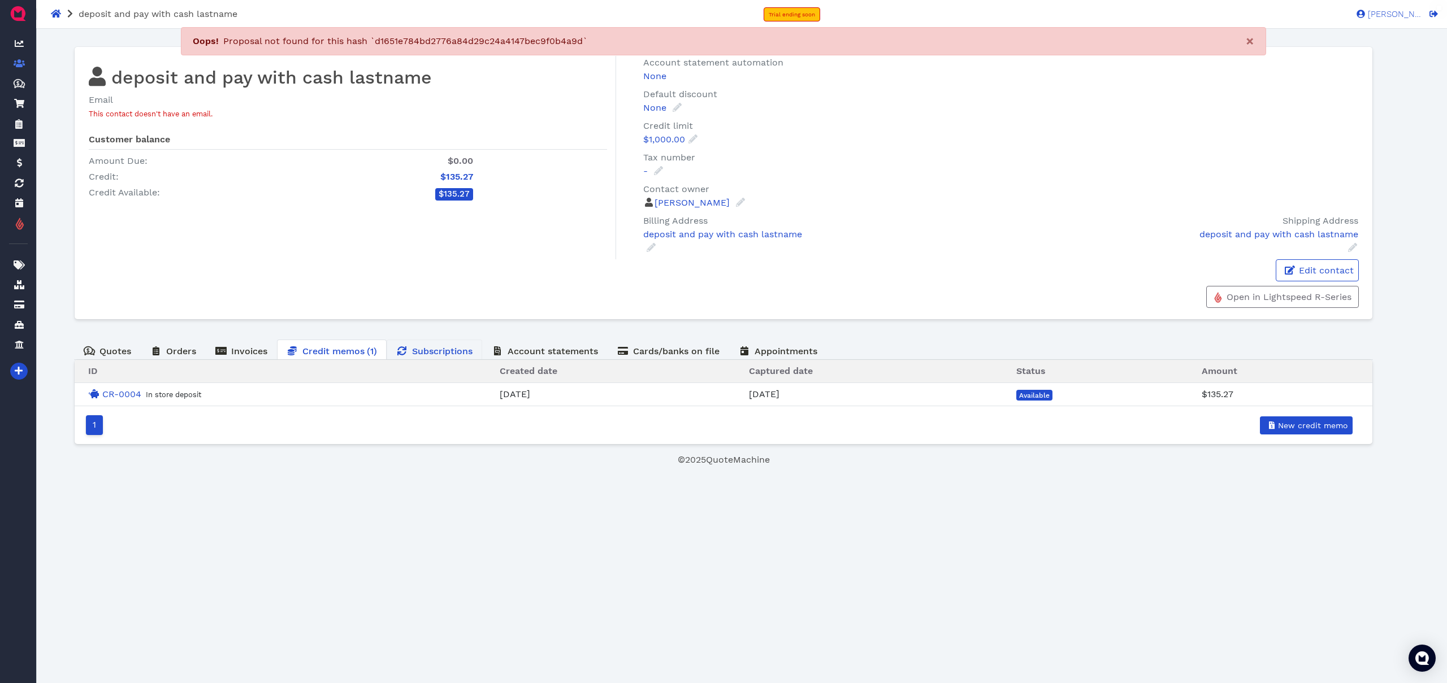
drag, startPoint x: 441, startPoint y: 354, endPoint x: 434, endPoint y: 354, distance: 6.8
click at [441, 354] on span "Subscriptions" at bounding box center [442, 351] width 60 height 11
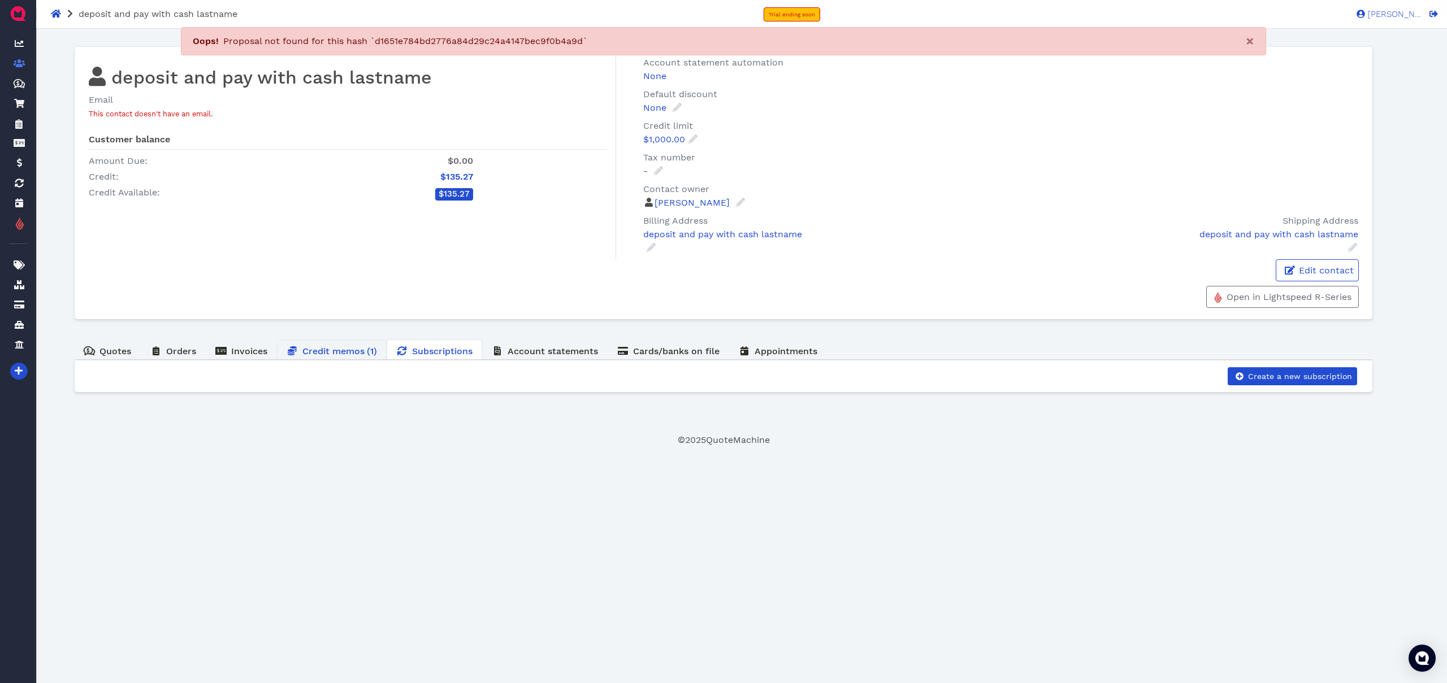
click at [330, 353] on span "Credit memos" at bounding box center [333, 351] width 62 height 11
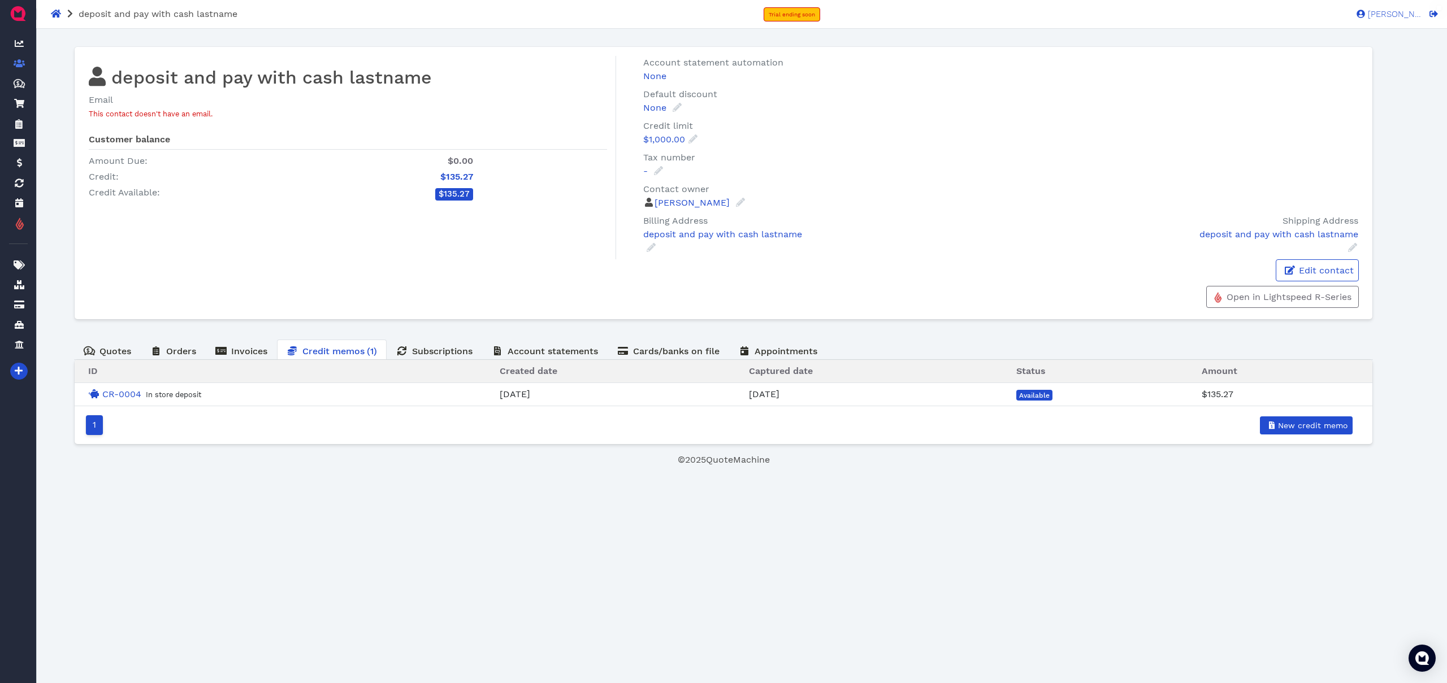
click at [622, 467] on html "deposit and pay with cash lastname Trial ending soon Sukhpreet S. SS Sukhpreet …" at bounding box center [723, 233] width 1447 height 467
click at [575, 467] on html "deposit and pay with cash lastname Trial ending soon Sukhpreet S. SS Sukhpreet …" at bounding box center [723, 233] width 1447 height 467
click at [261, 352] on span "Invoices" at bounding box center [249, 351] width 36 height 11
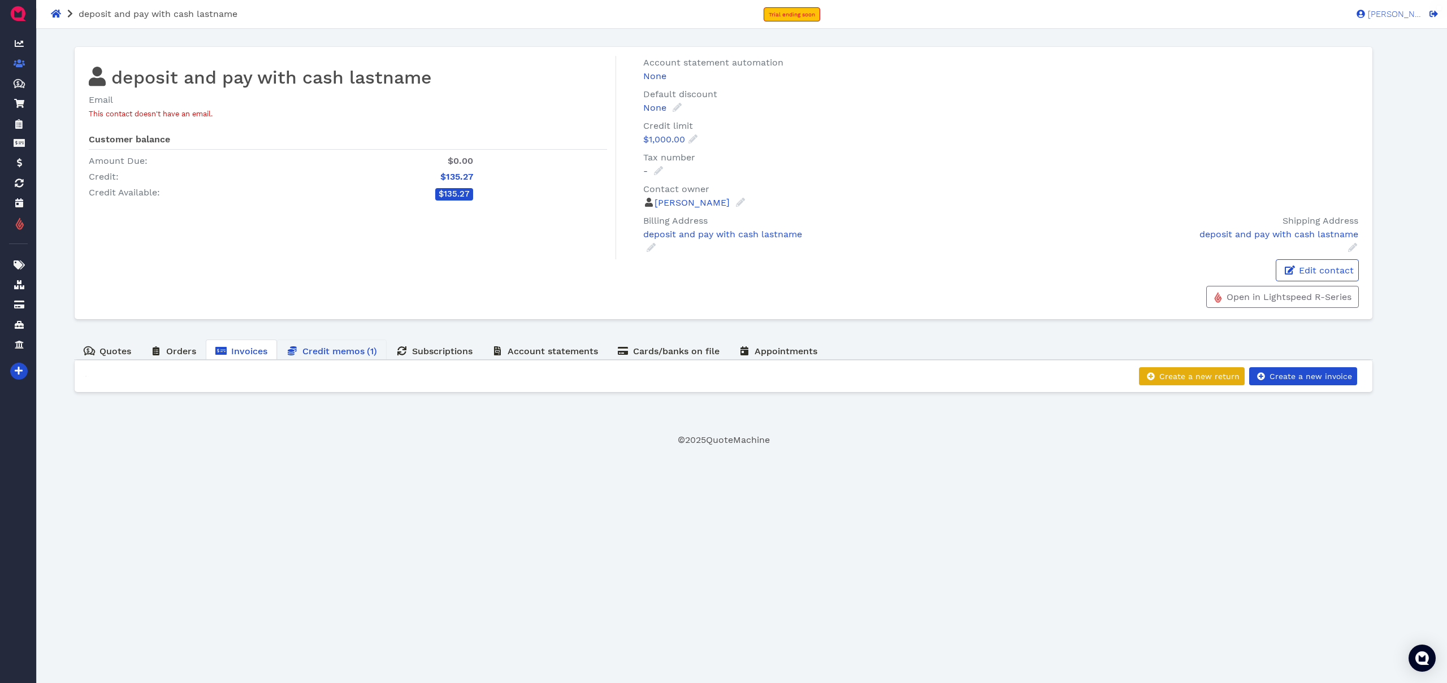
click at [338, 348] on span "Credit memos" at bounding box center [333, 351] width 62 height 11
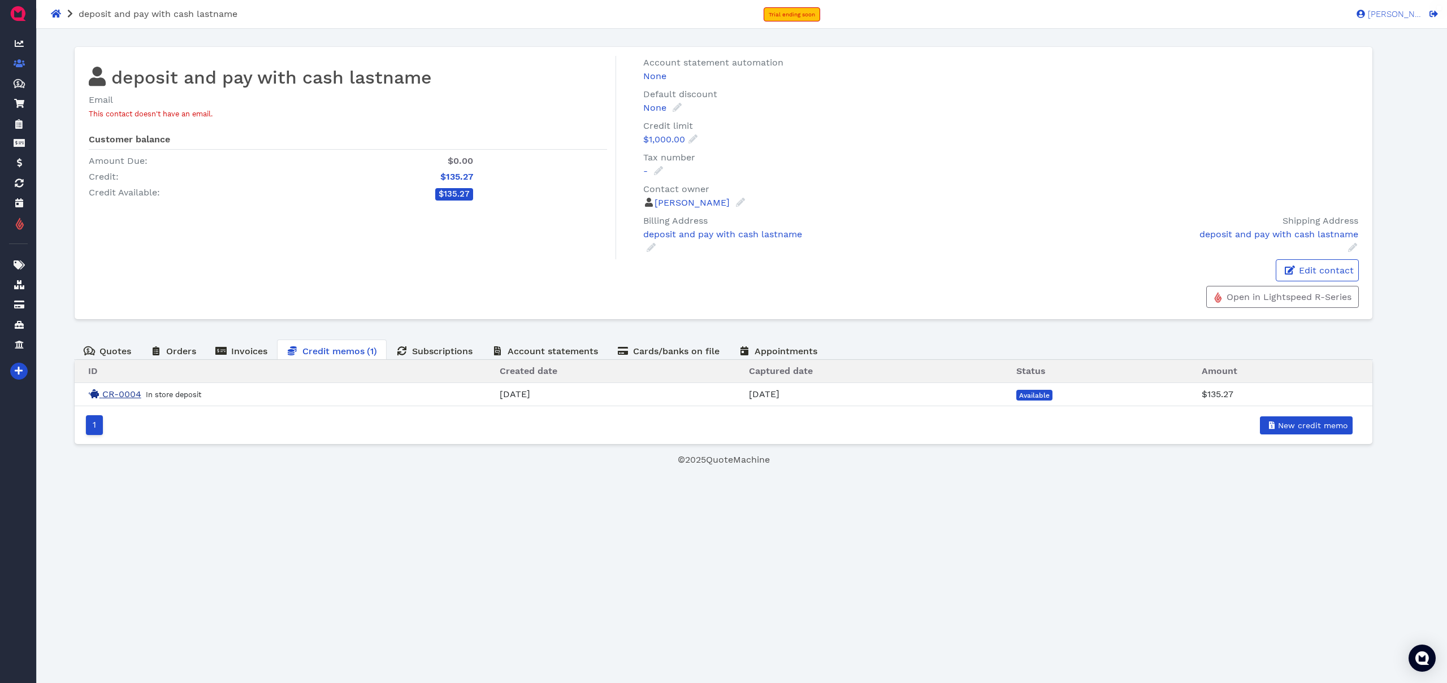
click at [129, 396] on link "CR-0004" at bounding box center [114, 394] width 53 height 11
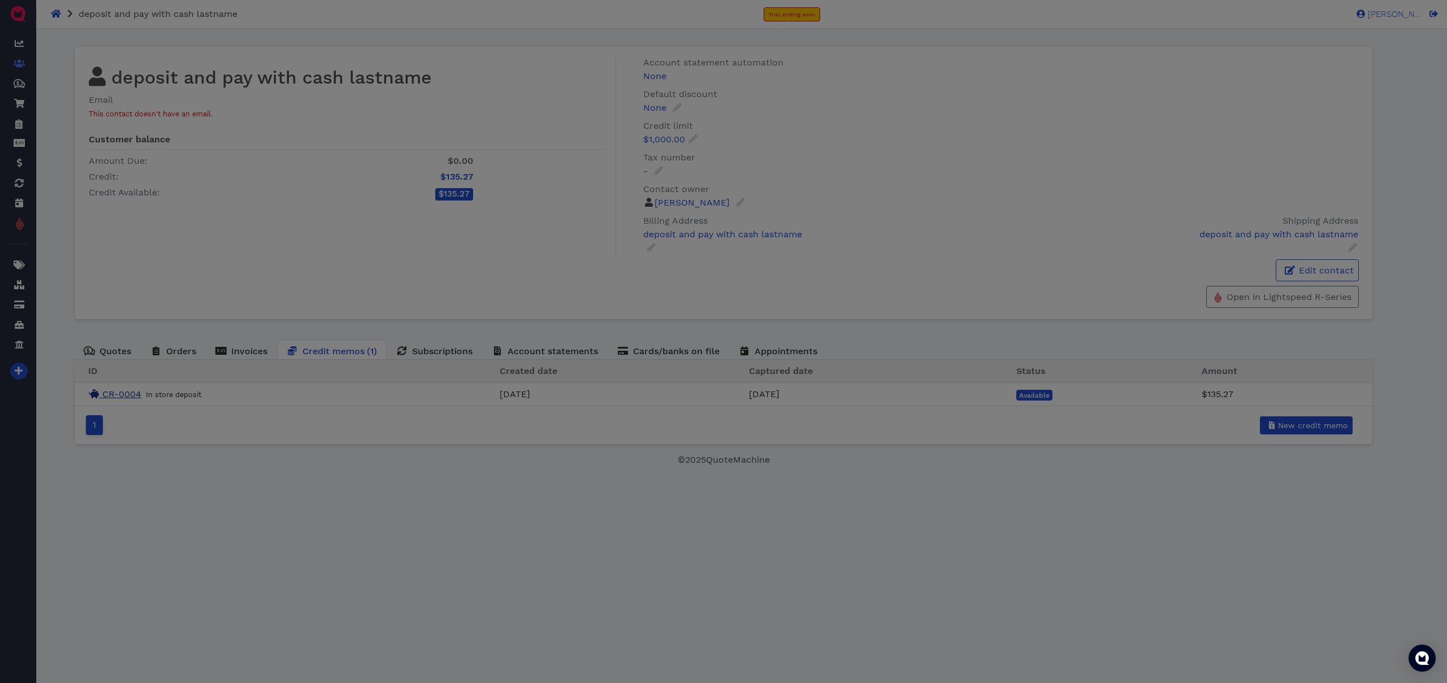
type input "In store deposit"
type textarea "Payment from Lightspeed Retail"
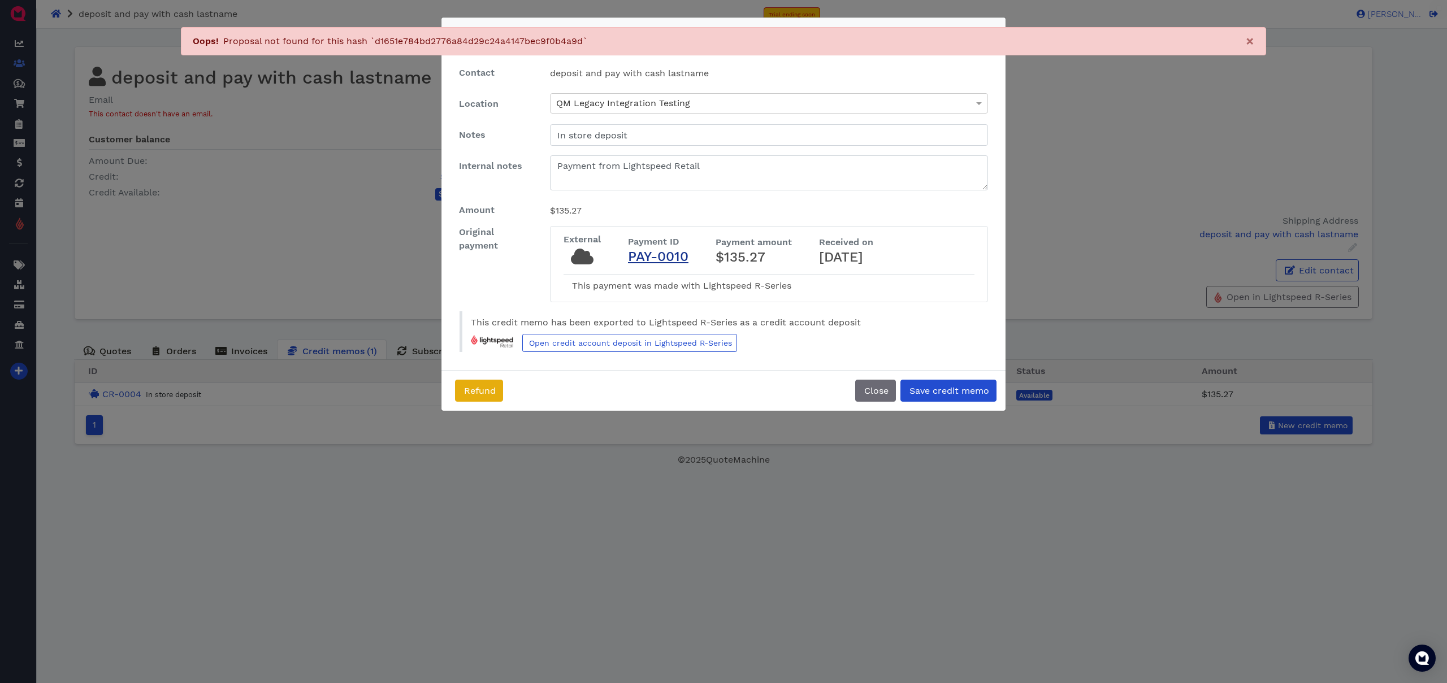
click at [661, 258] on link "PAY-0010" at bounding box center [658, 257] width 60 height 16
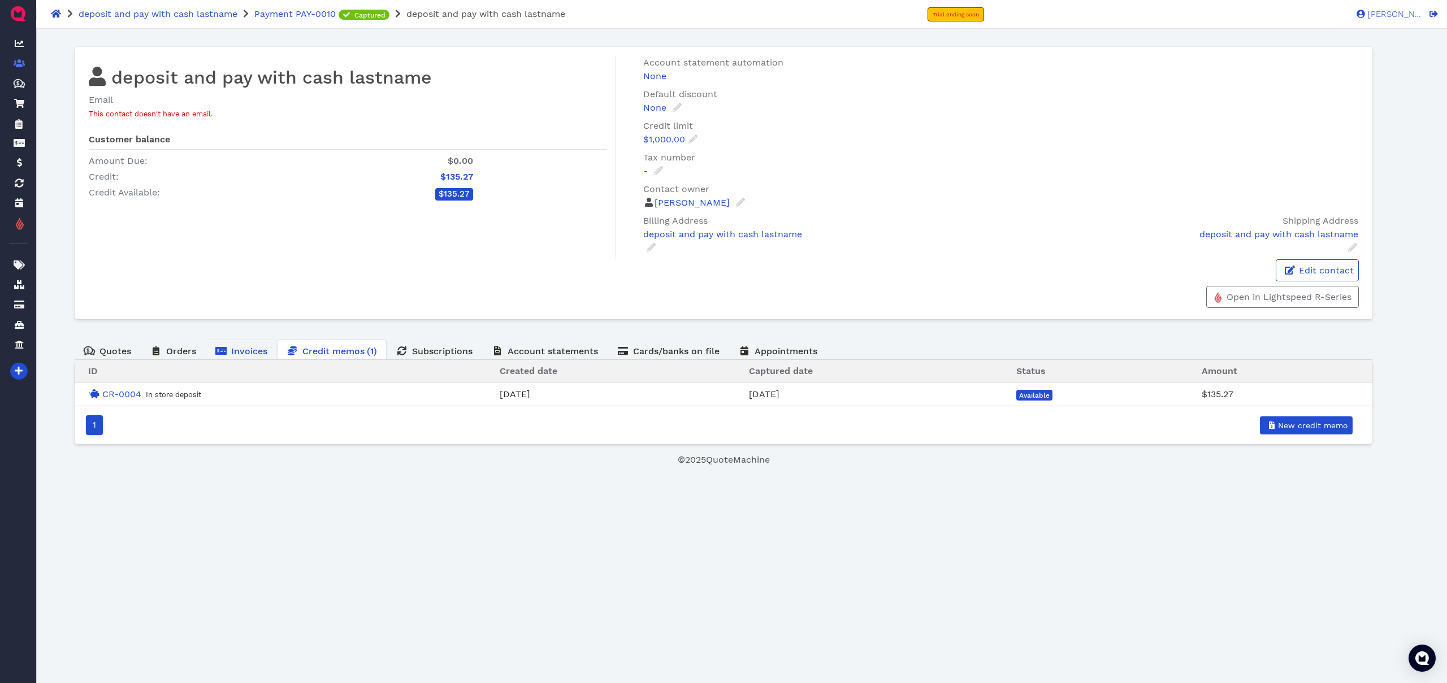
click at [259, 353] on span "Invoices" at bounding box center [249, 351] width 36 height 11
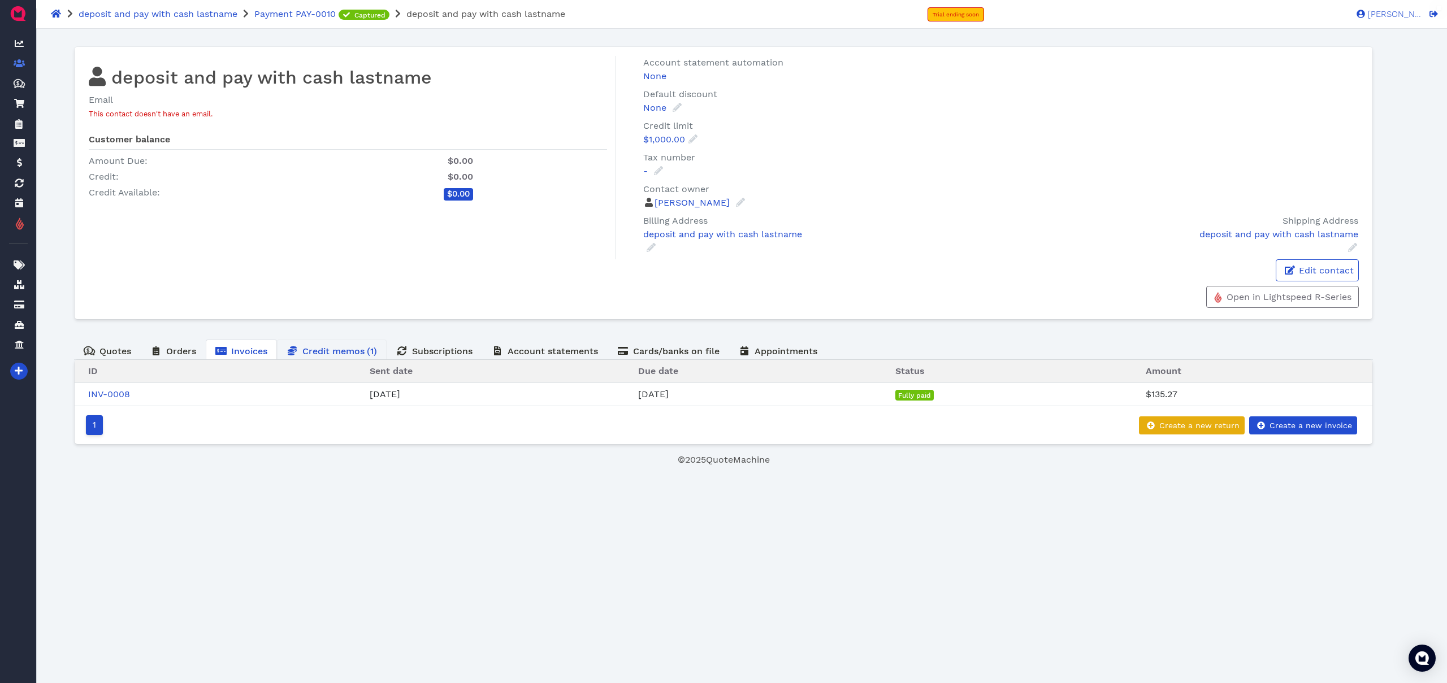
click at [326, 353] on span "Credit memos" at bounding box center [333, 351] width 62 height 11
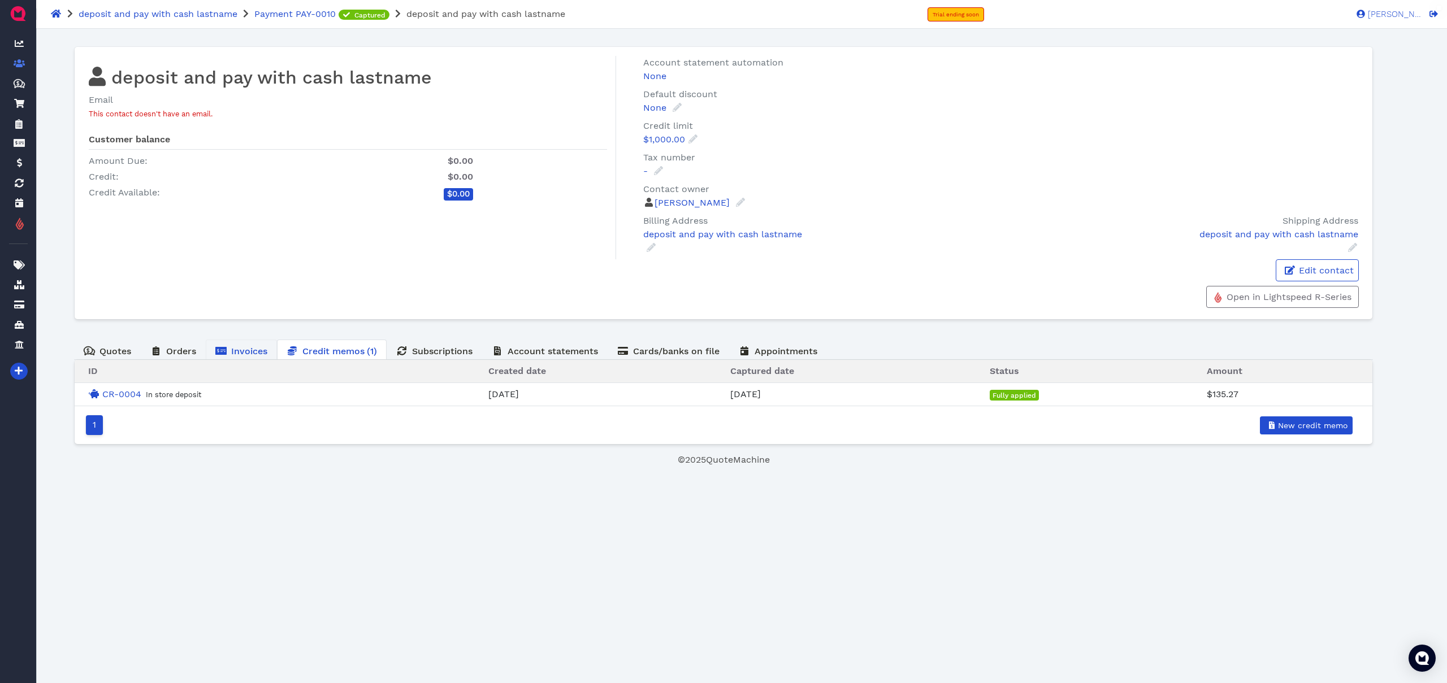
click at [260, 354] on span "Invoices" at bounding box center [249, 351] width 36 height 11
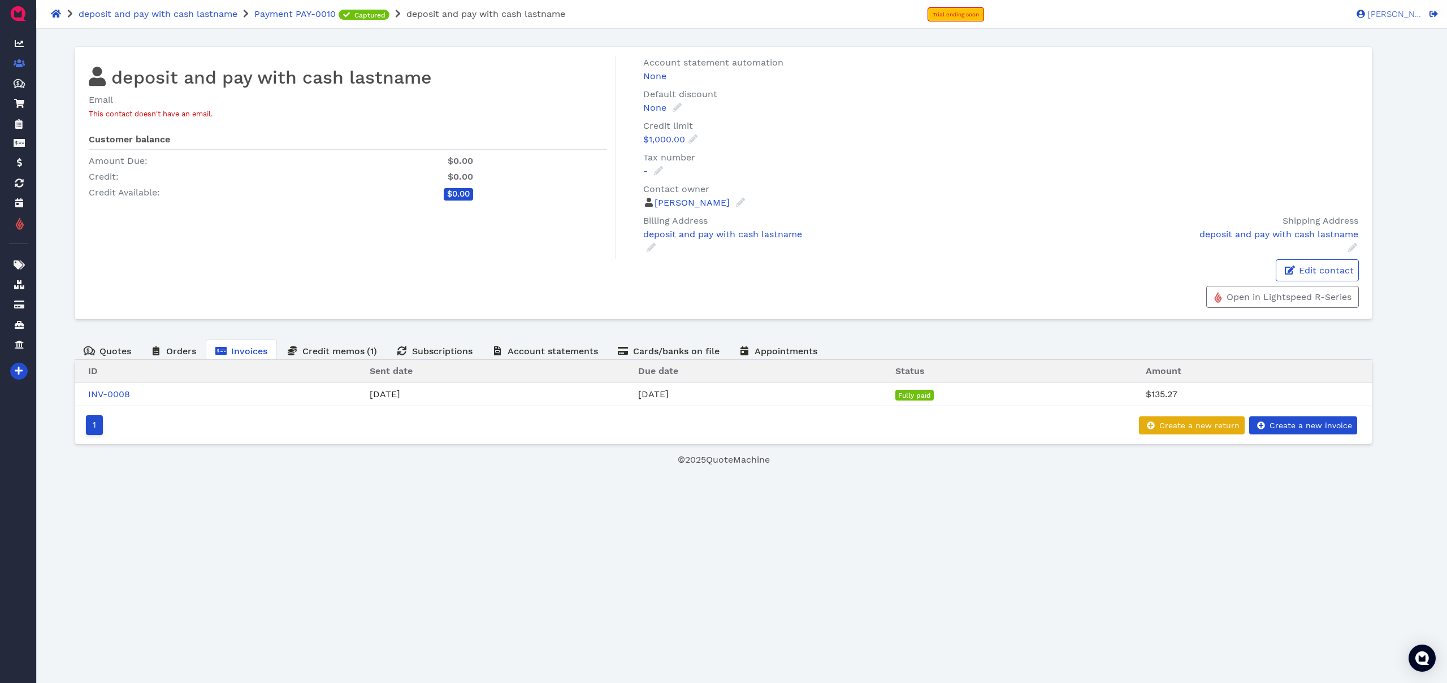
click at [131, 398] on span "INV-0008" at bounding box center [111, 394] width 46 height 11
click at [127, 398] on link "INV-0008" at bounding box center [109, 394] width 42 height 11
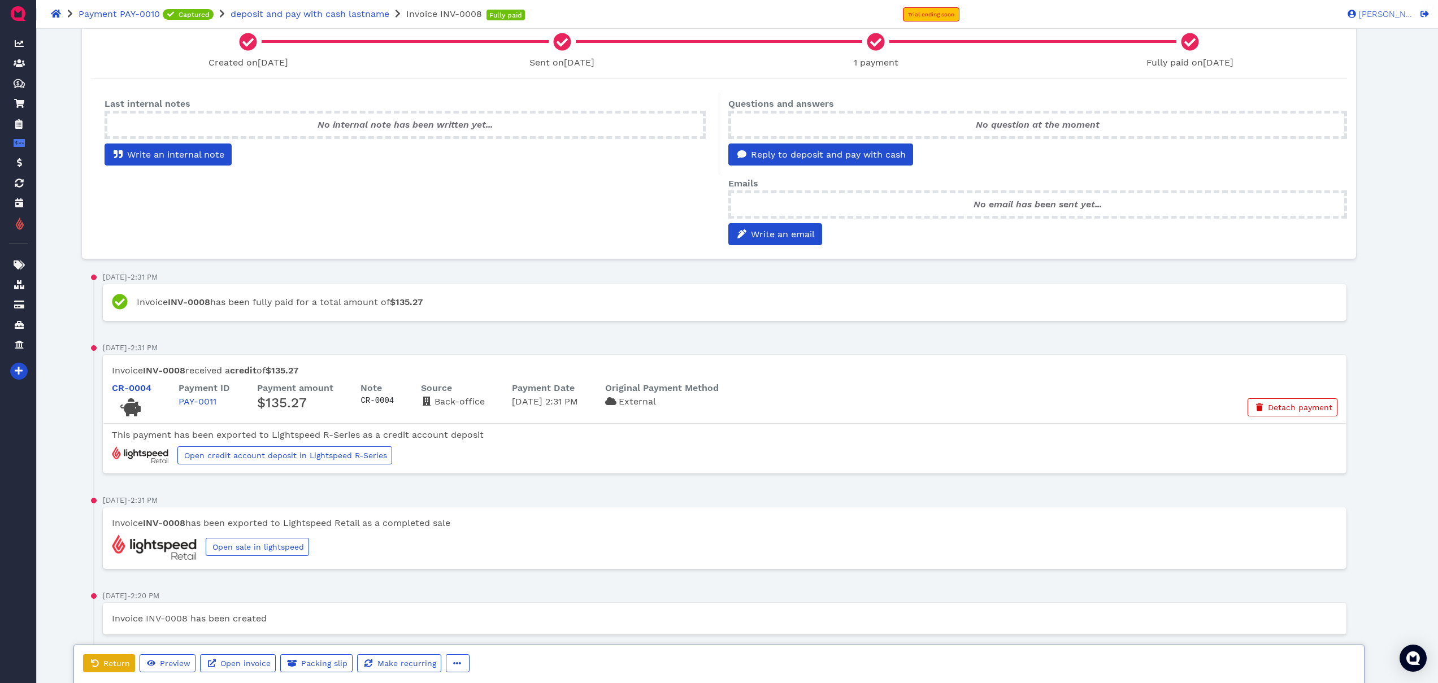
scroll to position [306, 0]
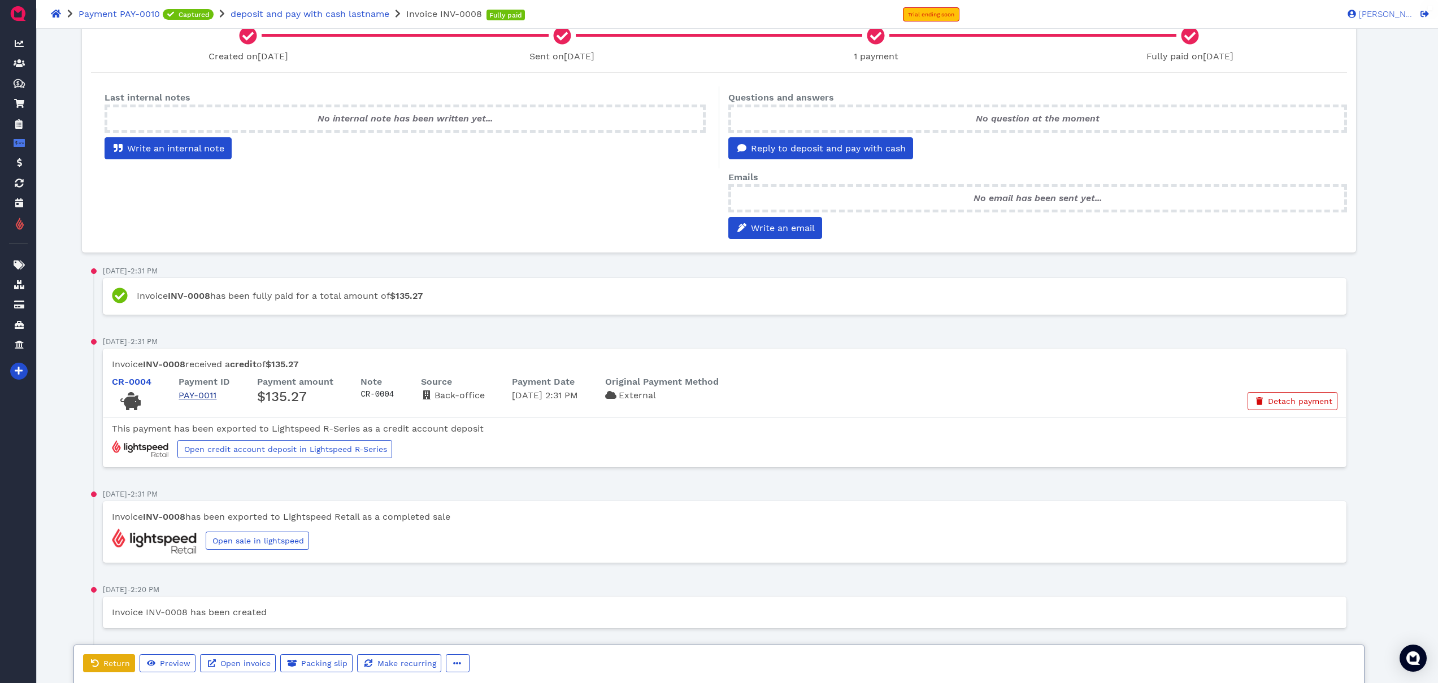
click at [197, 395] on link "PAY-0011" at bounding box center [198, 395] width 38 height 11
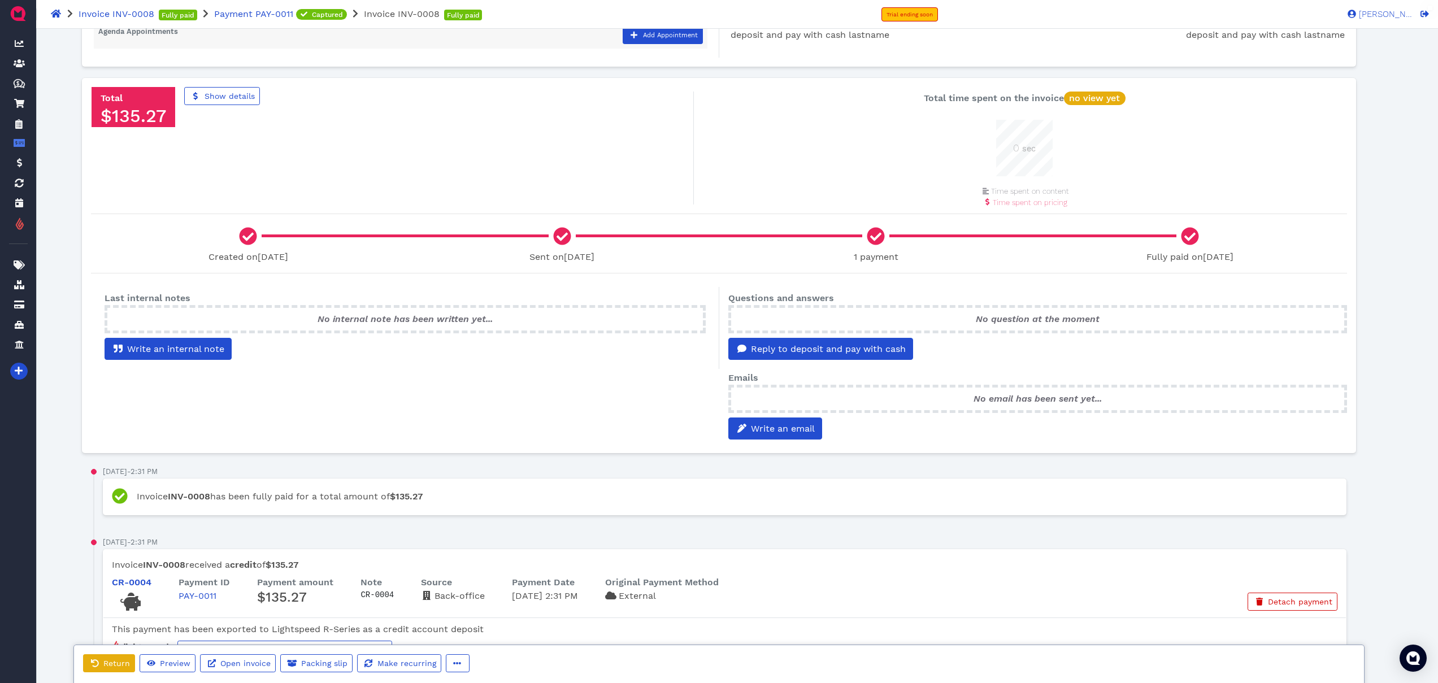
scroll to position [103, 0]
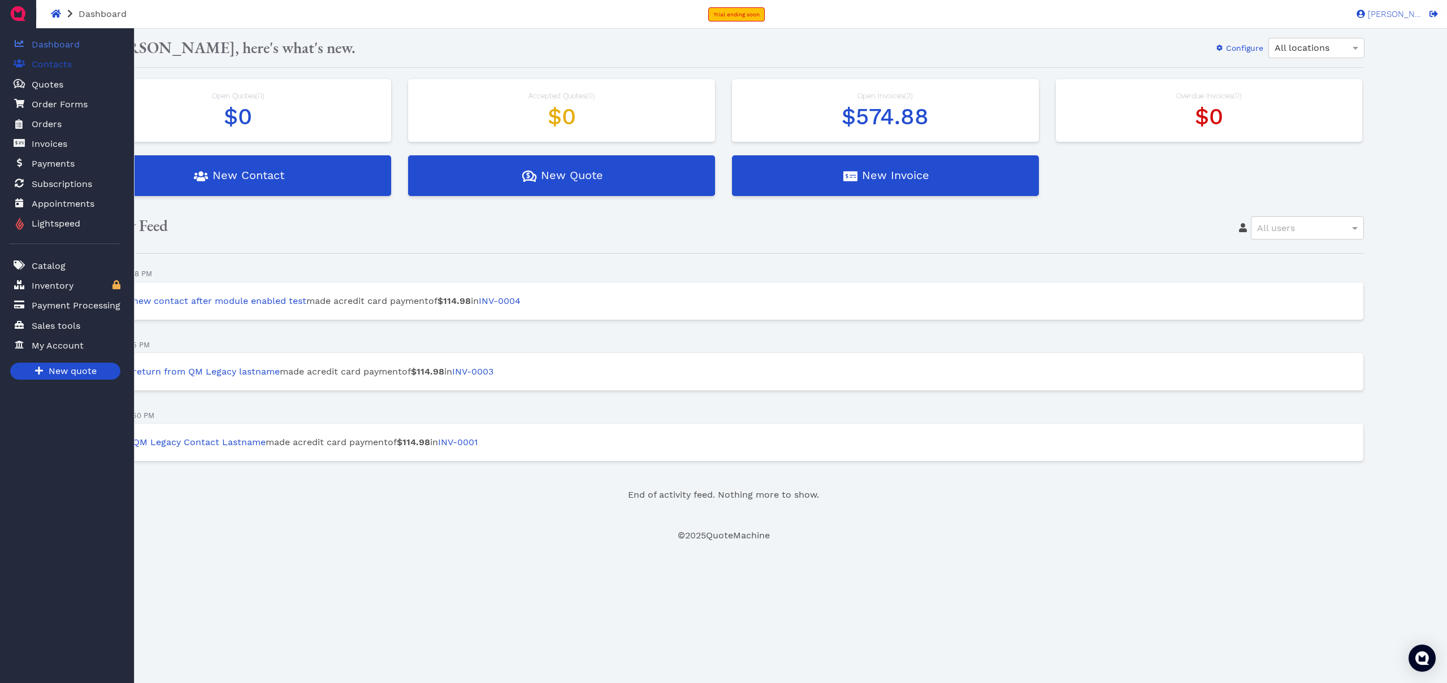
click at [55, 66] on span "Contacts" at bounding box center [52, 65] width 40 height 14
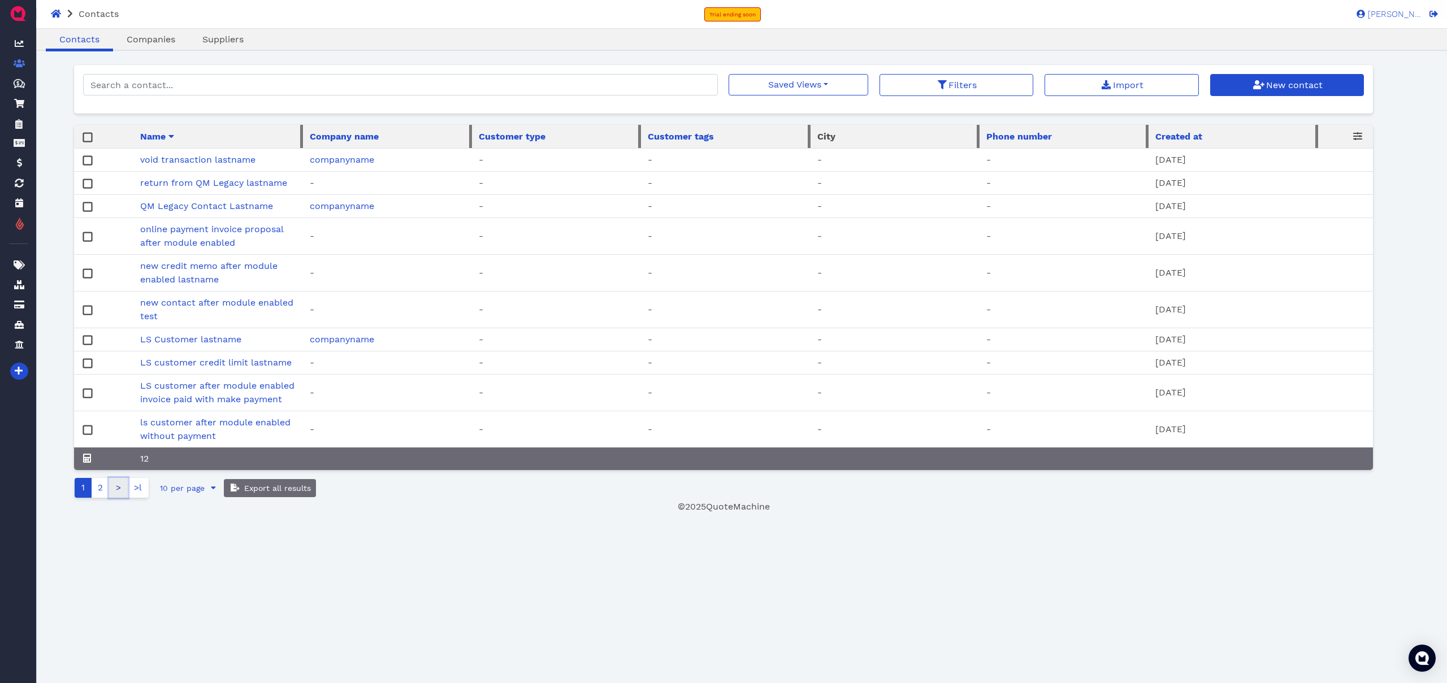
click at [124, 494] on link ">" at bounding box center [118, 488] width 19 height 20
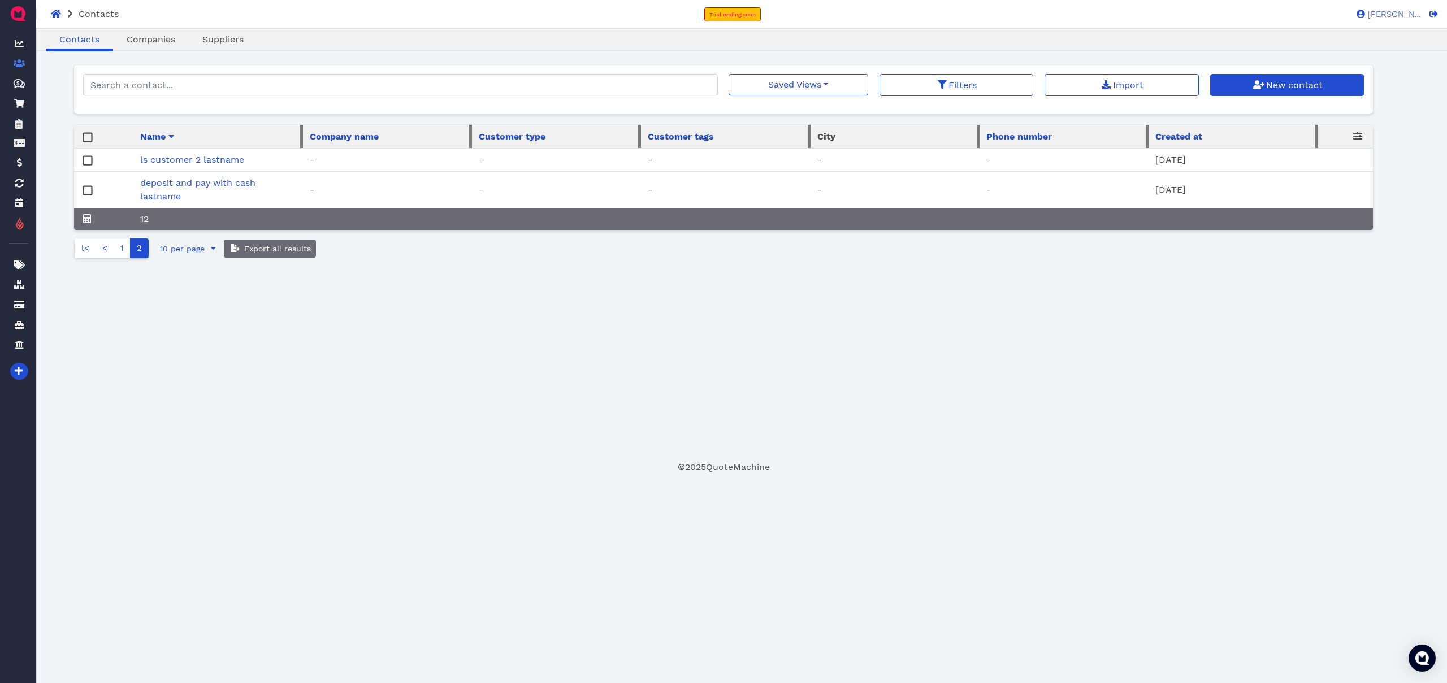
click at [180, 190] on td "deposit and pay with cash lastname" at bounding box center [217, 190] width 169 height 37
click at [181, 182] on link "deposit and pay with cash lastname" at bounding box center [197, 189] width 115 height 24
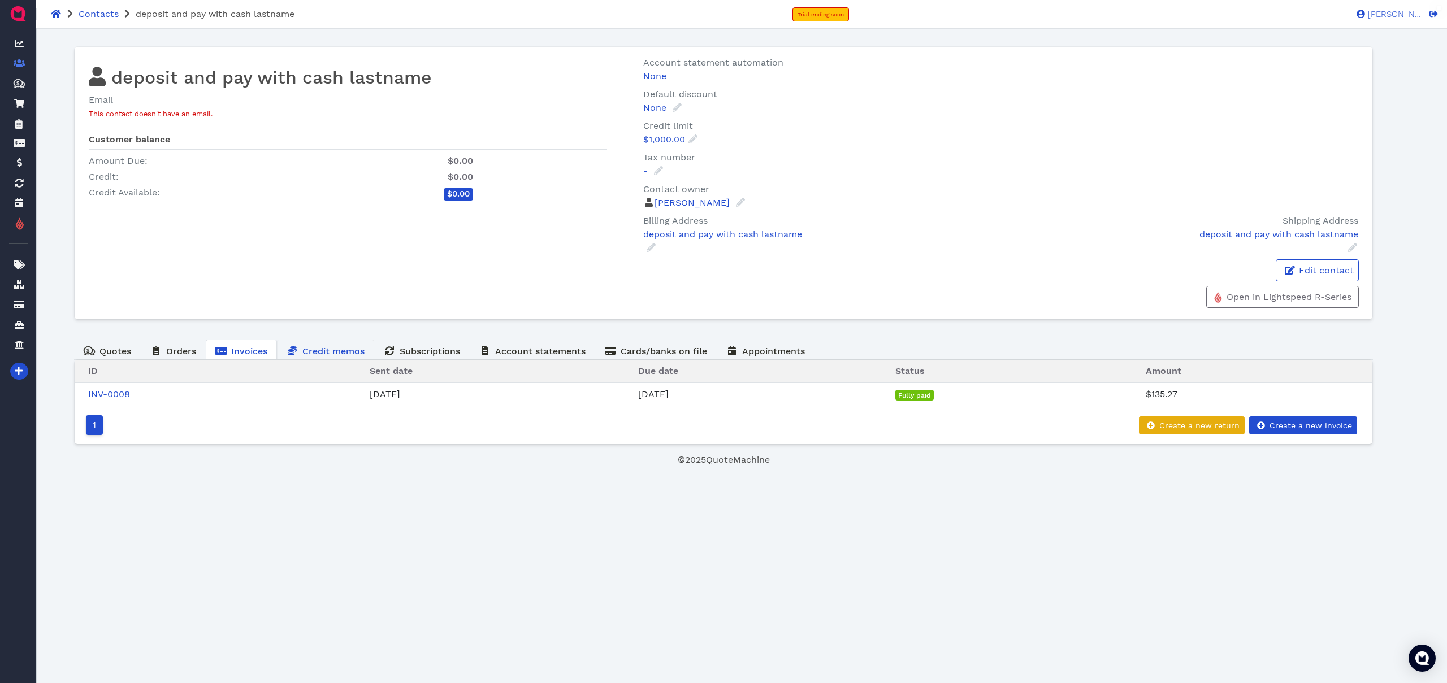
click at [338, 353] on span "Credit memos" at bounding box center [333, 351] width 62 height 11
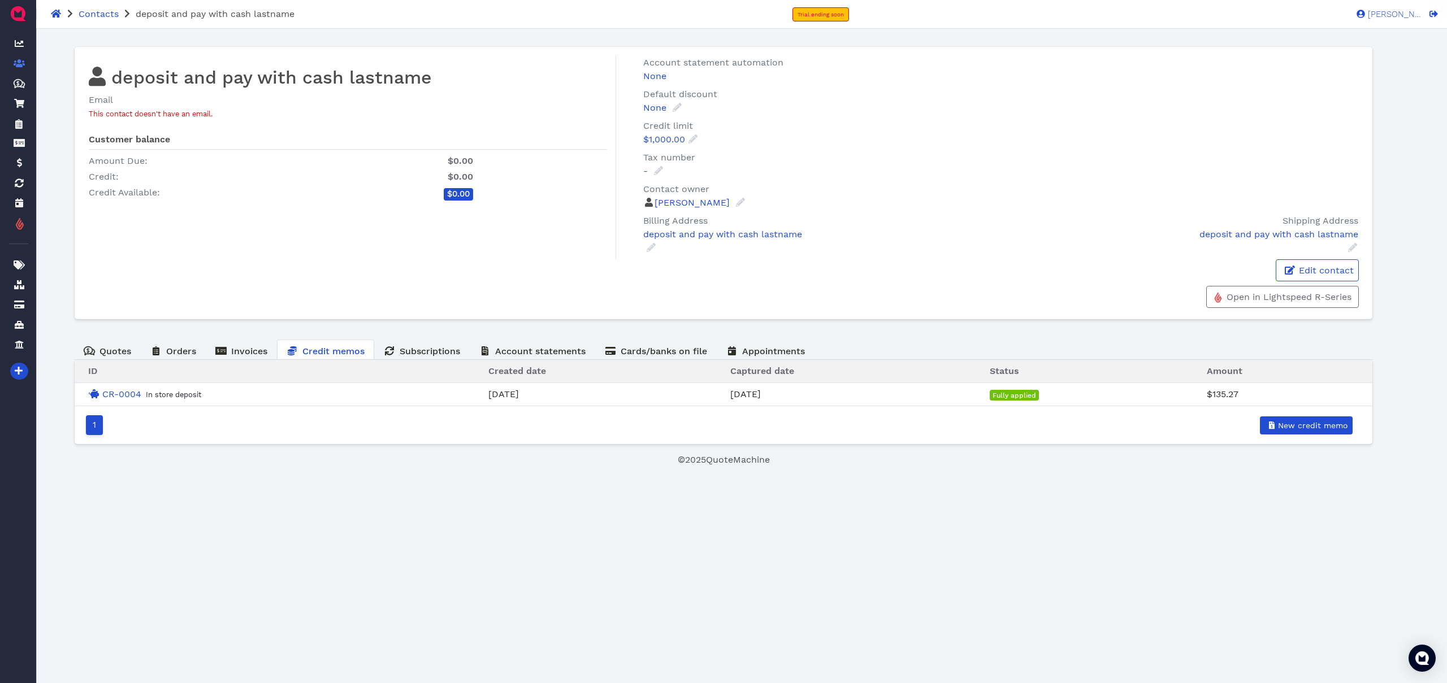
click at [464, 467] on html "Contacts deposit and pay with cash lastname Trial ending soon Sukhpreet S. SS S…" at bounding box center [723, 233] width 1447 height 467
click at [235, 355] on span "Invoices" at bounding box center [249, 351] width 36 height 11
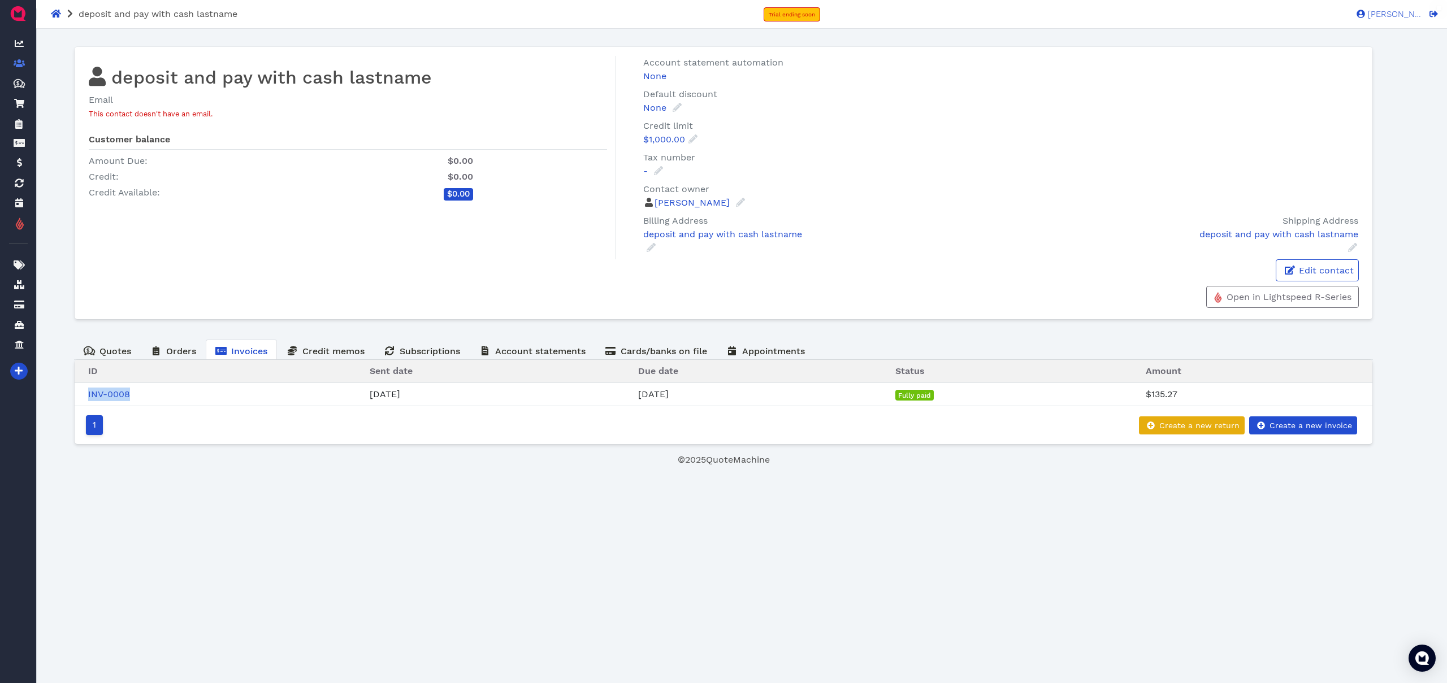
drag, startPoint x: 79, startPoint y: 395, endPoint x: 143, endPoint y: 393, distance: 64.4
click at [143, 393] on td "INV-0008" at bounding box center [215, 394] width 281 height 23
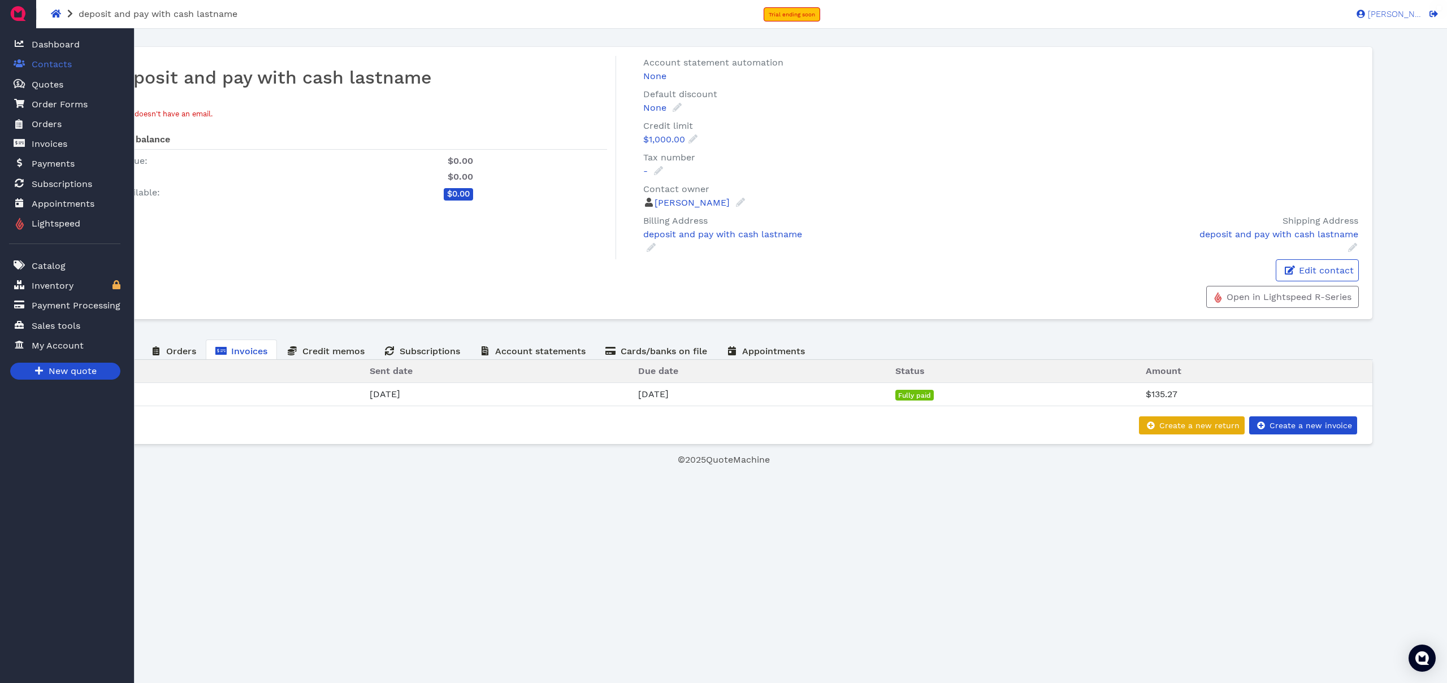
click at [57, 68] on span "Contacts" at bounding box center [52, 65] width 40 height 14
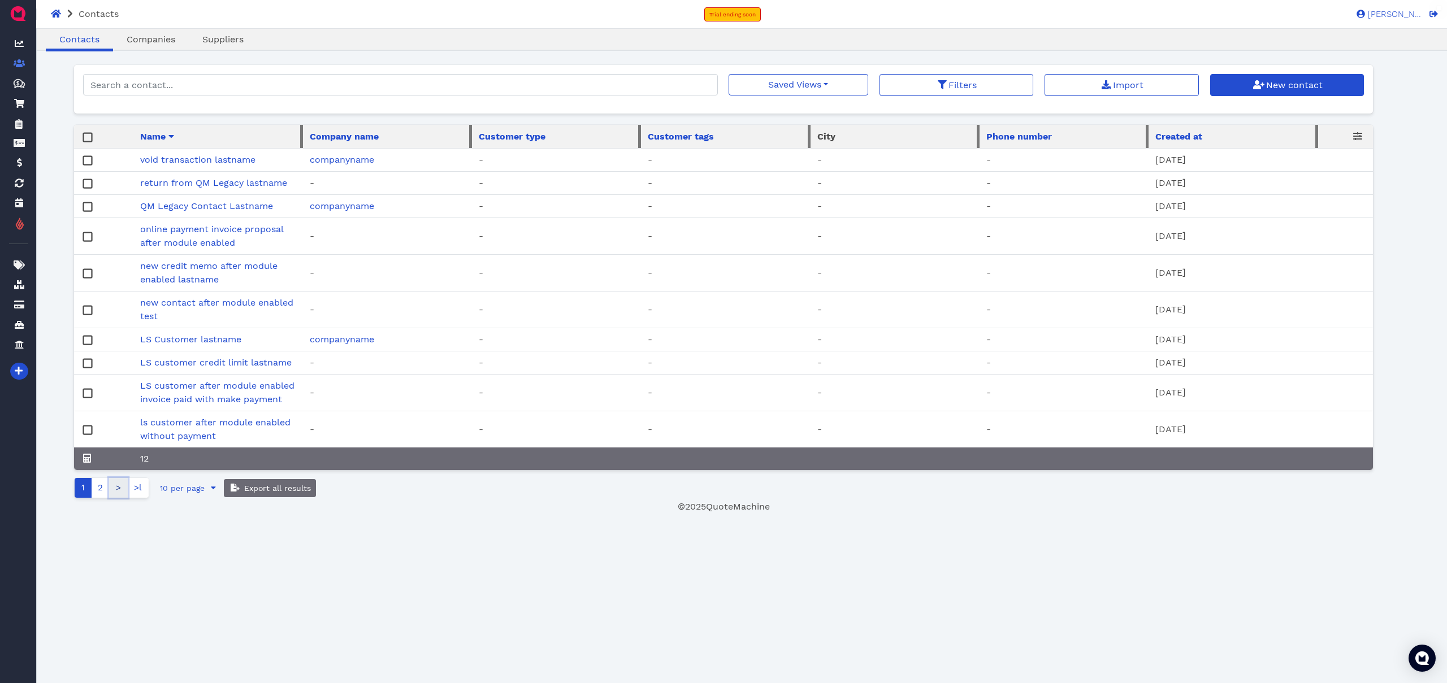
click at [111, 497] on link ">" at bounding box center [118, 488] width 19 height 20
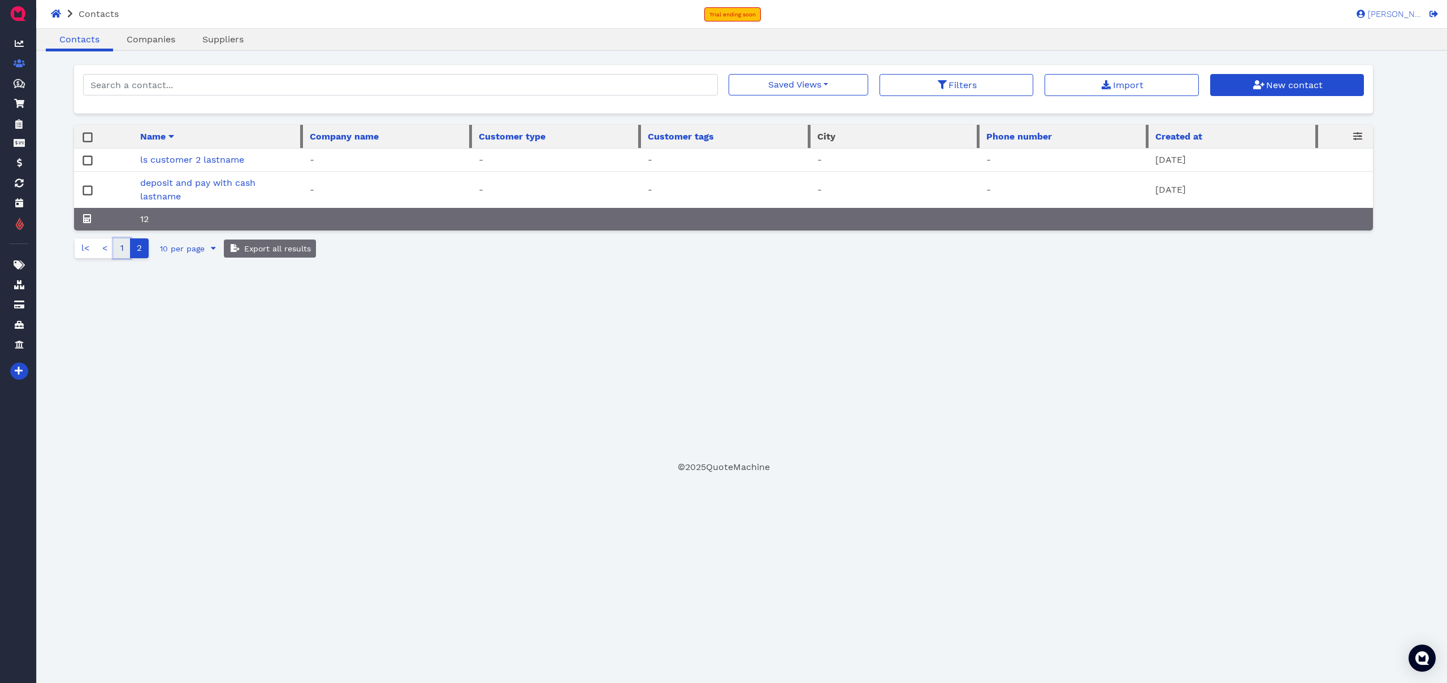
click at [125, 258] on link "1" at bounding box center [122, 249] width 17 height 20
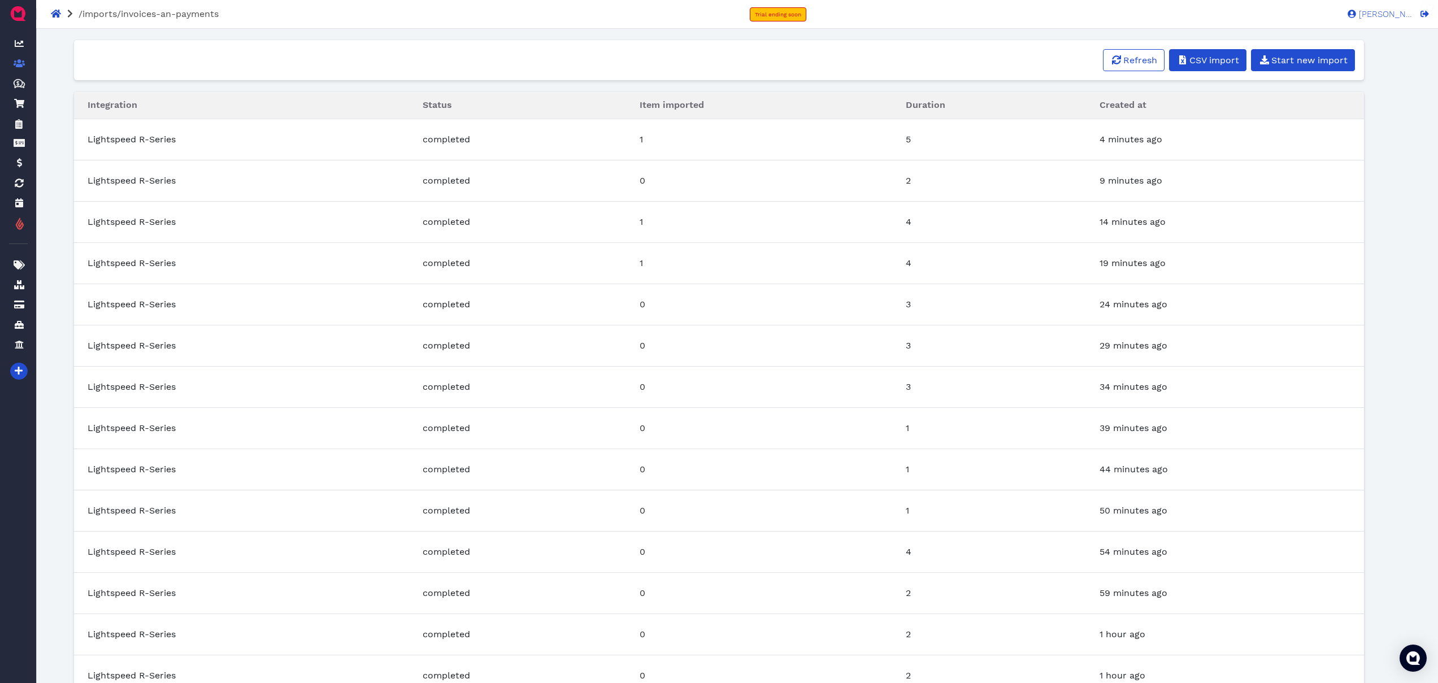
click at [643, 142] on span "1" at bounding box center [641, 139] width 3 height 11
drag, startPoint x: 644, startPoint y: 140, endPoint x: 674, endPoint y: 144, distance: 30.1
click at [668, 142] on td "1" at bounding box center [759, 139] width 266 height 41
